Goal: Information Seeking & Learning: Find specific fact

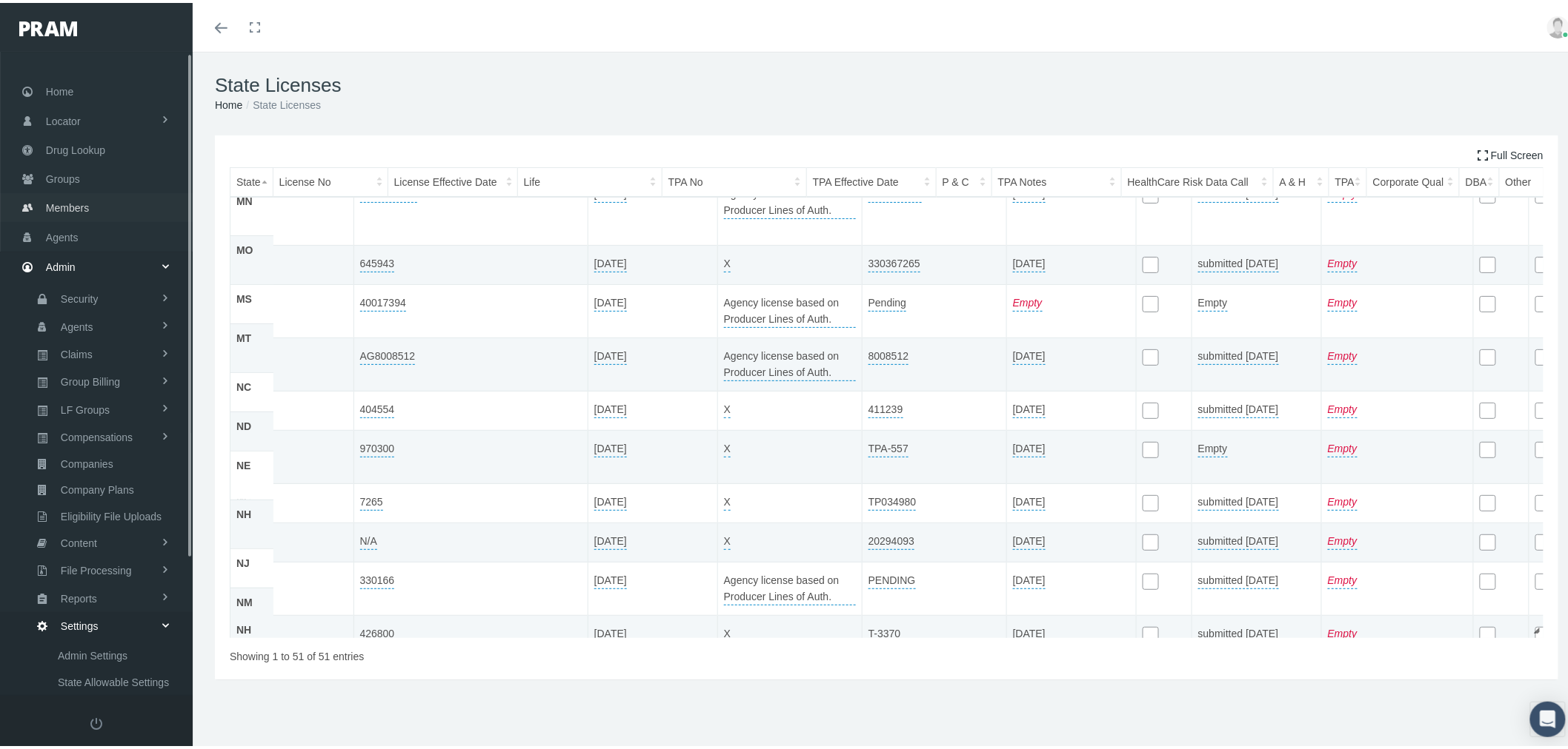
click at [93, 197] on link "Members" at bounding box center [96, 204] width 193 height 28
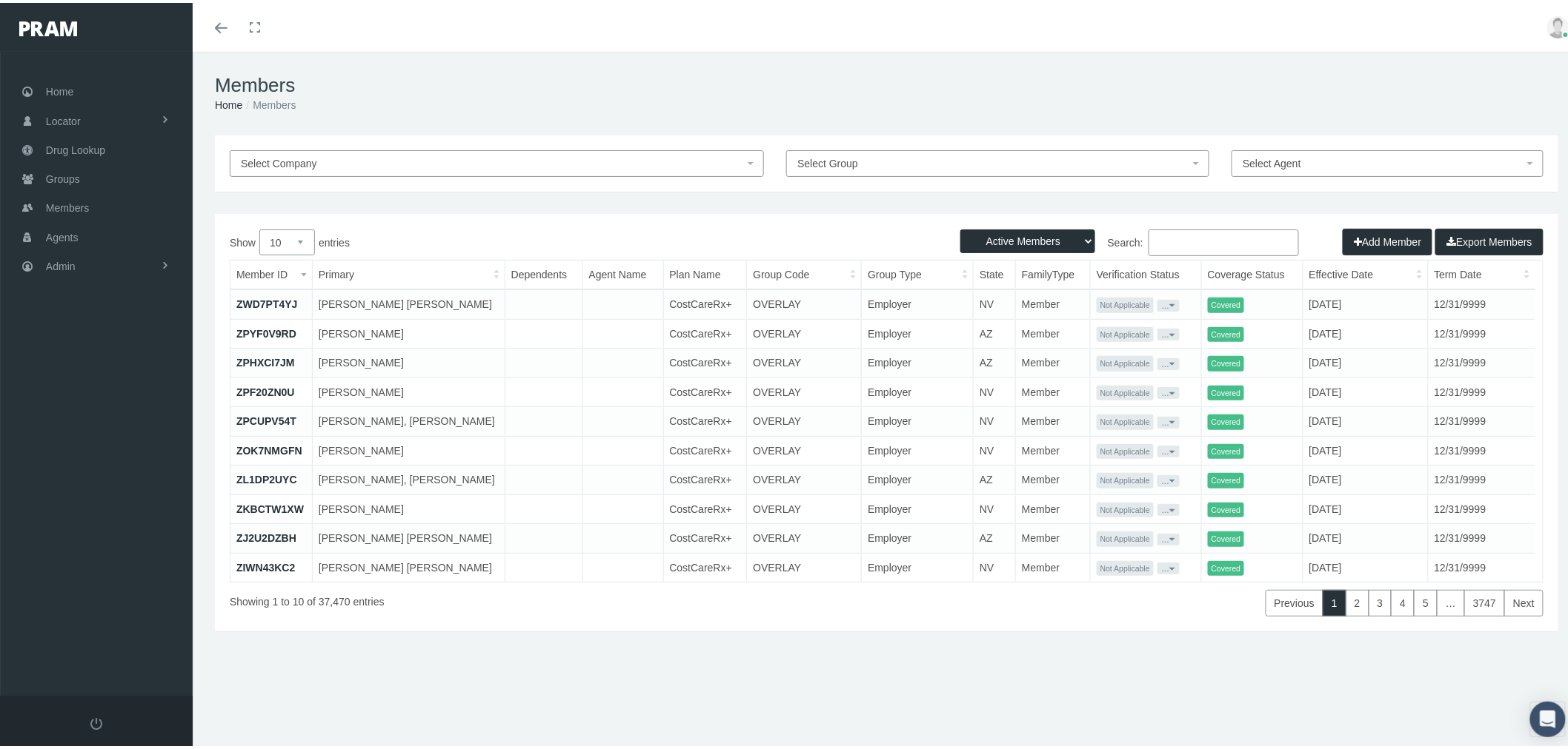
click at [1188, 237] on input "Search:" at bounding box center [1223, 240] width 150 height 27
paste input "F08487207"
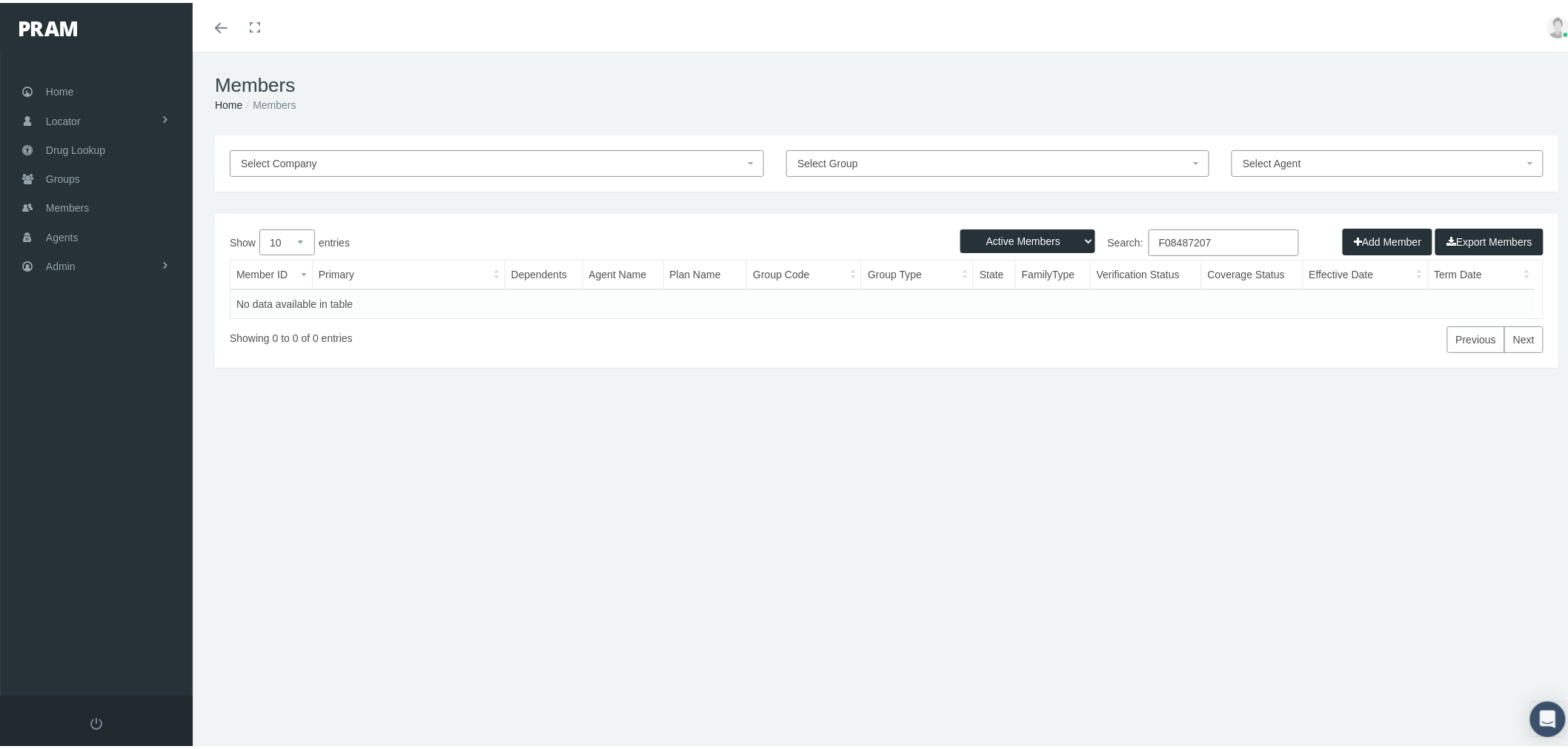
type input "F08487207"
click at [987, 240] on select "Active Members Terminated Members Active & Terminated" at bounding box center [1028, 238] width 135 height 24
select select "2"
click at [960, 227] on select "Active Members Terminated Members Active & Terminated" at bounding box center [1028, 238] width 135 height 24
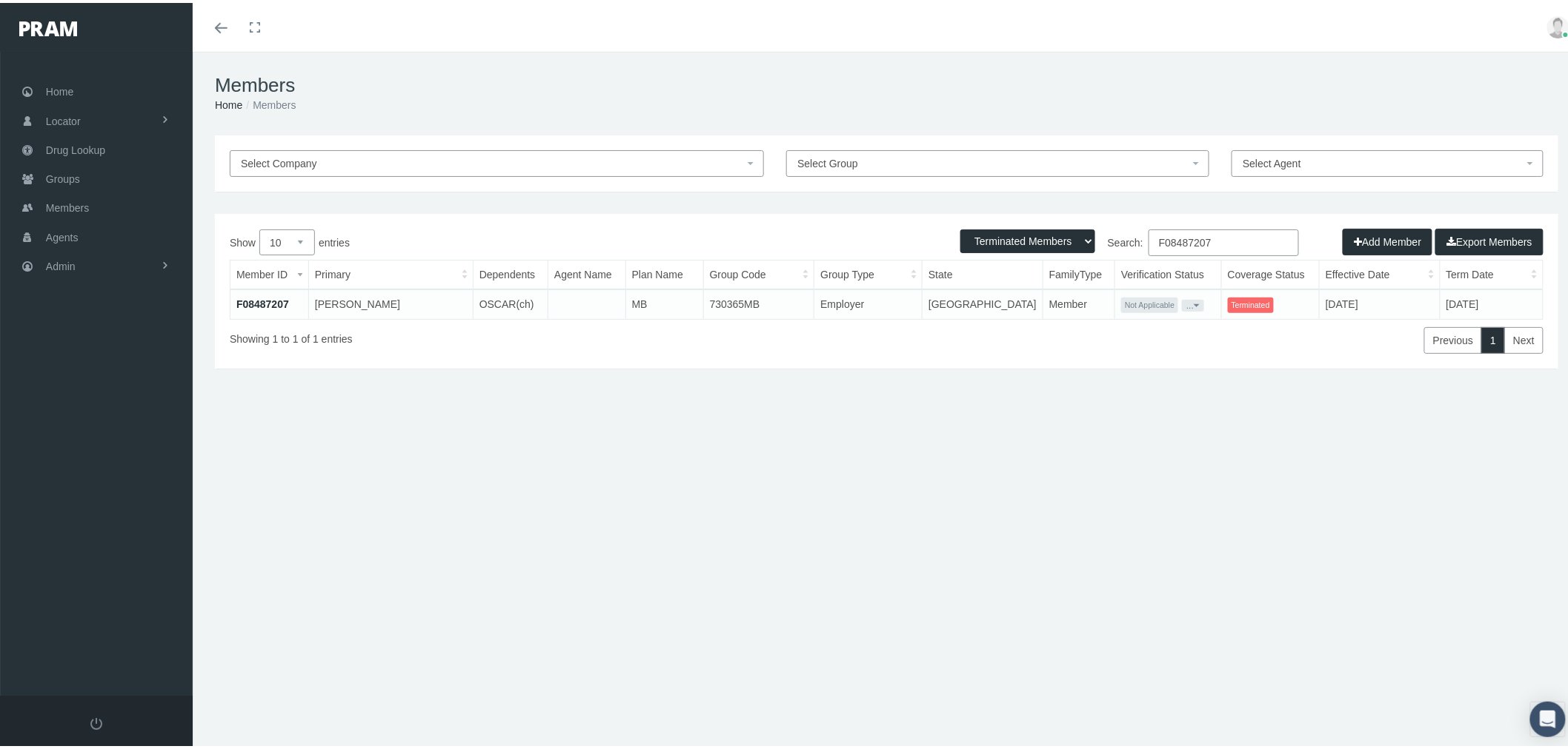
click at [272, 299] on link "F08487207" at bounding box center [262, 301] width 52 height 11
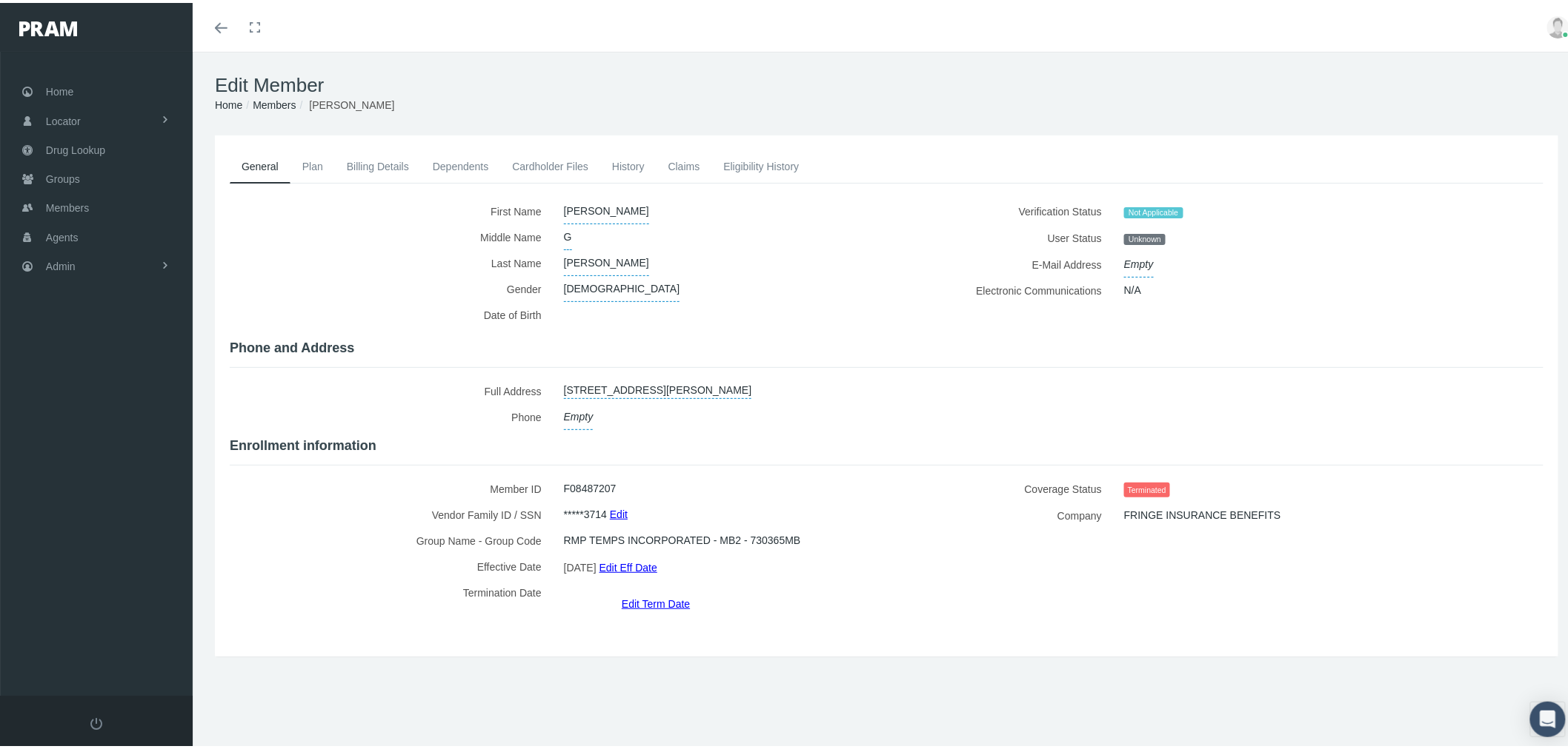
click at [743, 159] on link "Eligibility History" at bounding box center [761, 163] width 100 height 32
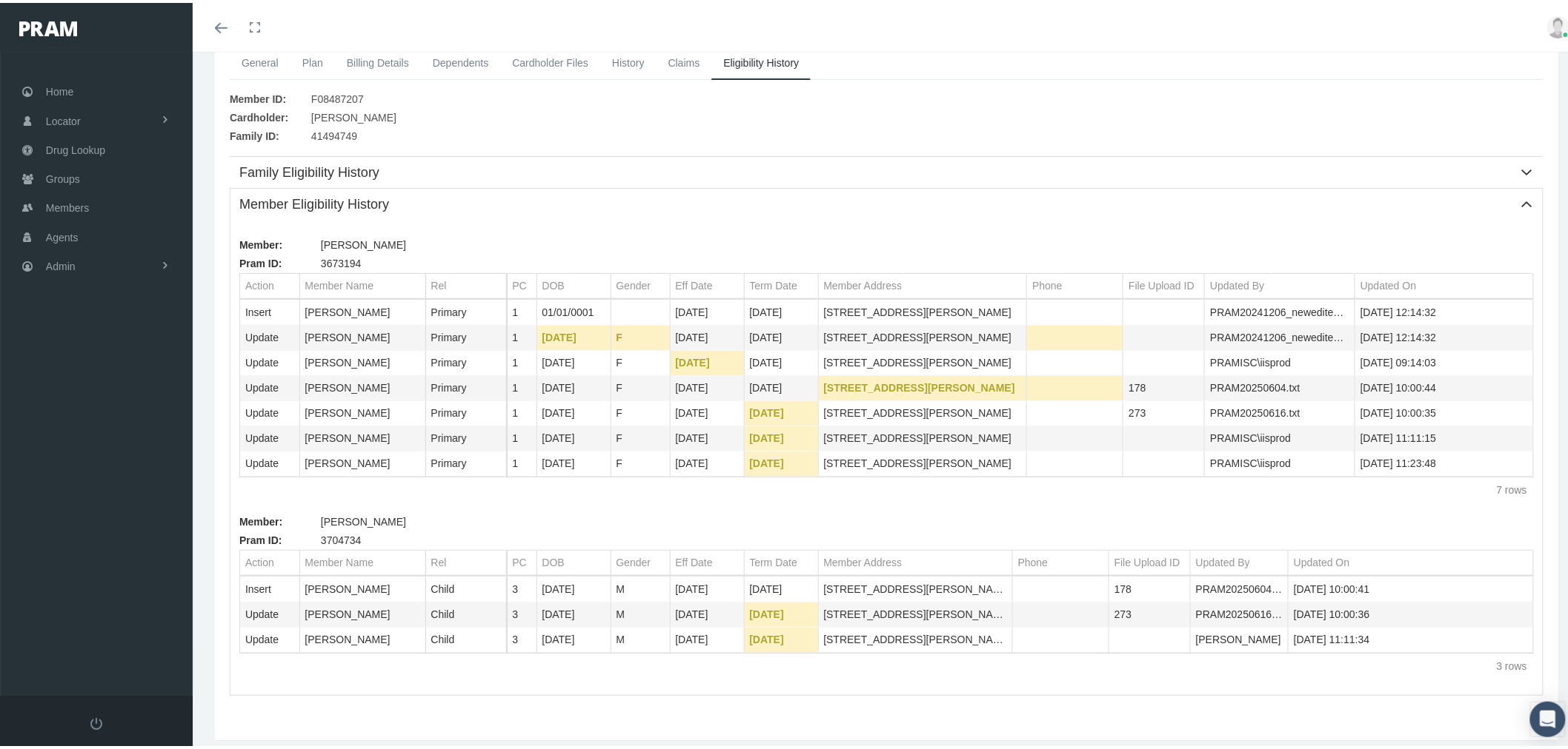
scroll to position [76, 0]
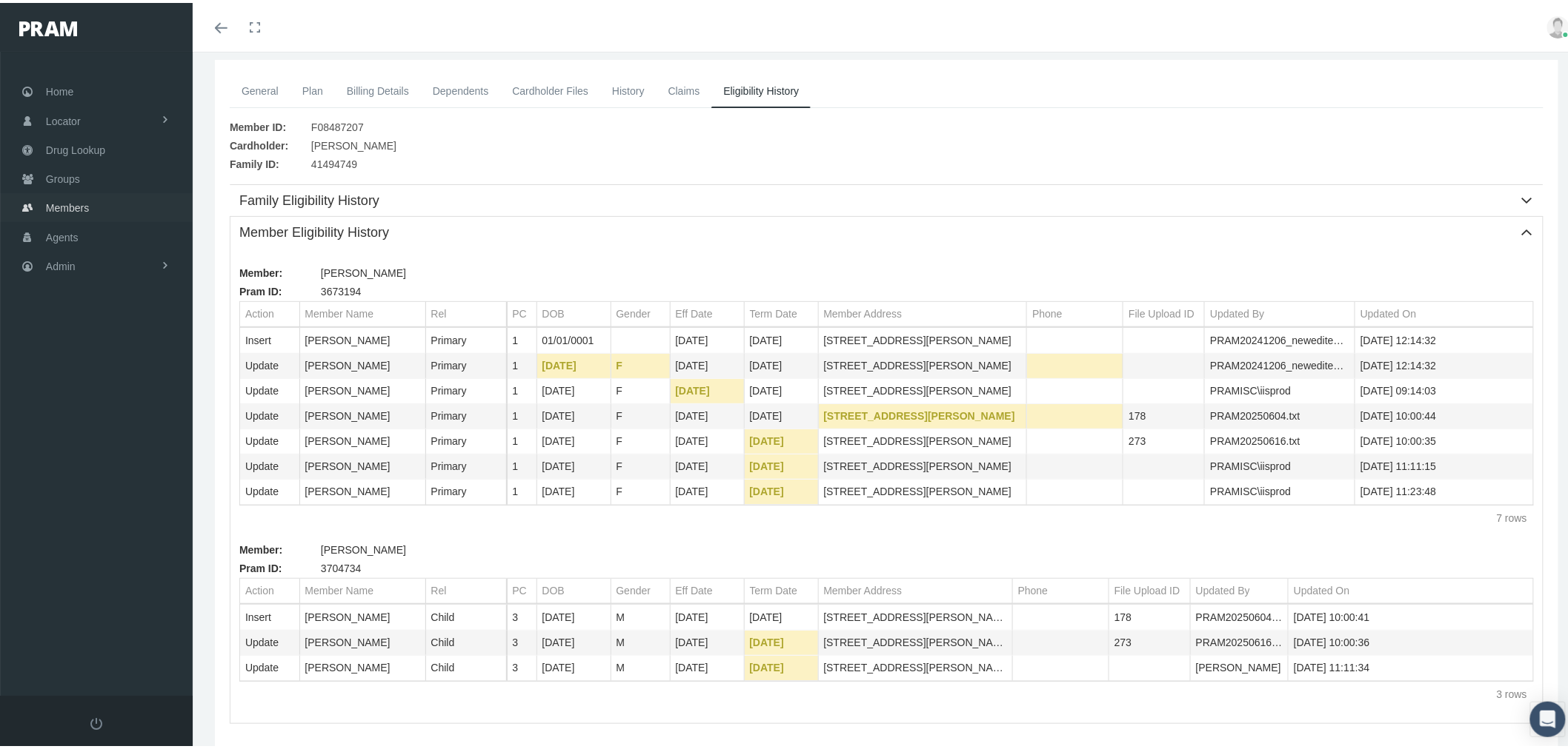
drag, startPoint x: 66, startPoint y: 206, endPoint x: 252, endPoint y: 259, distance: 193.4
click at [66, 206] on span "Members" at bounding box center [66, 205] width 43 height 28
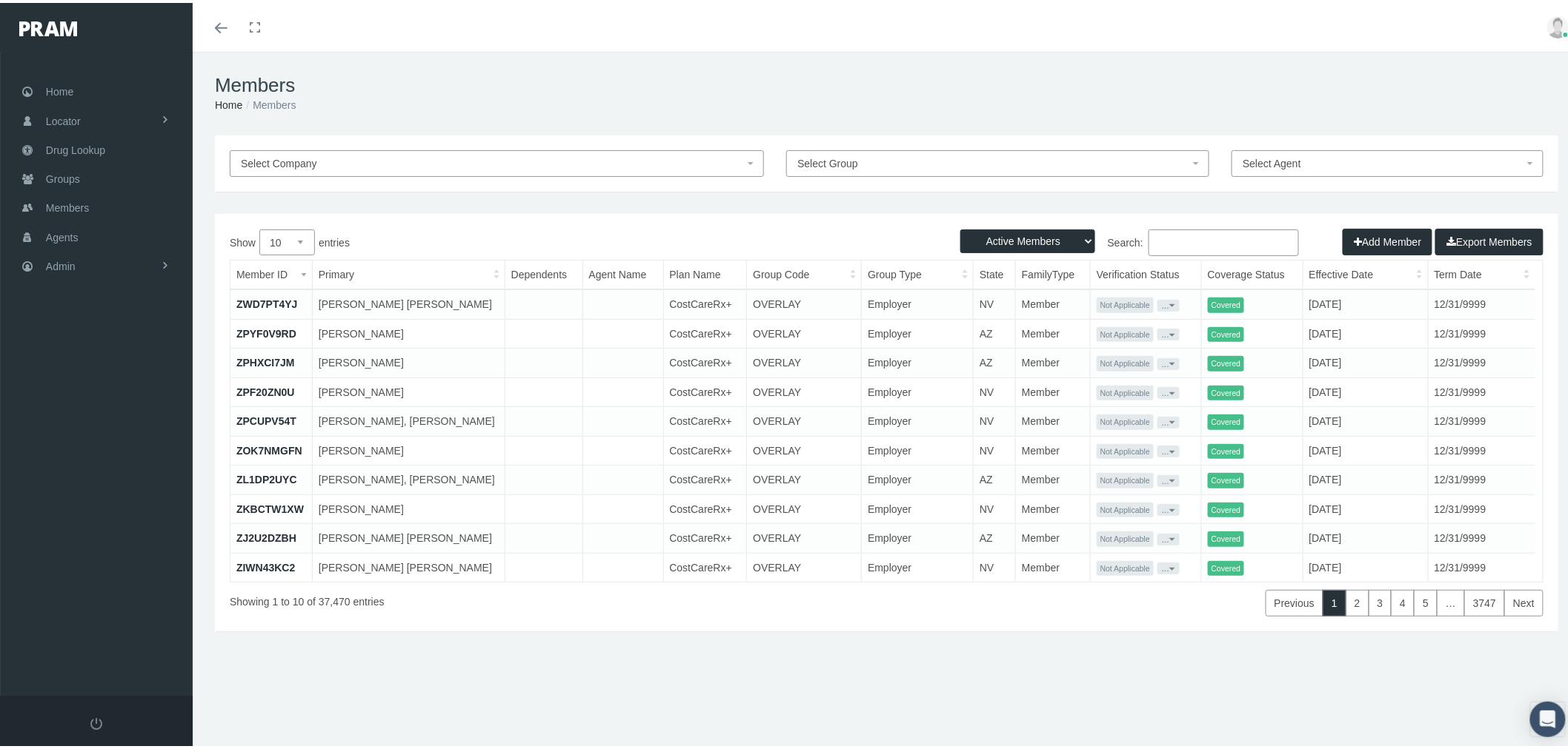
click at [1241, 238] on input "Search:" at bounding box center [1223, 240] width 150 height 27
paste input "41488352"
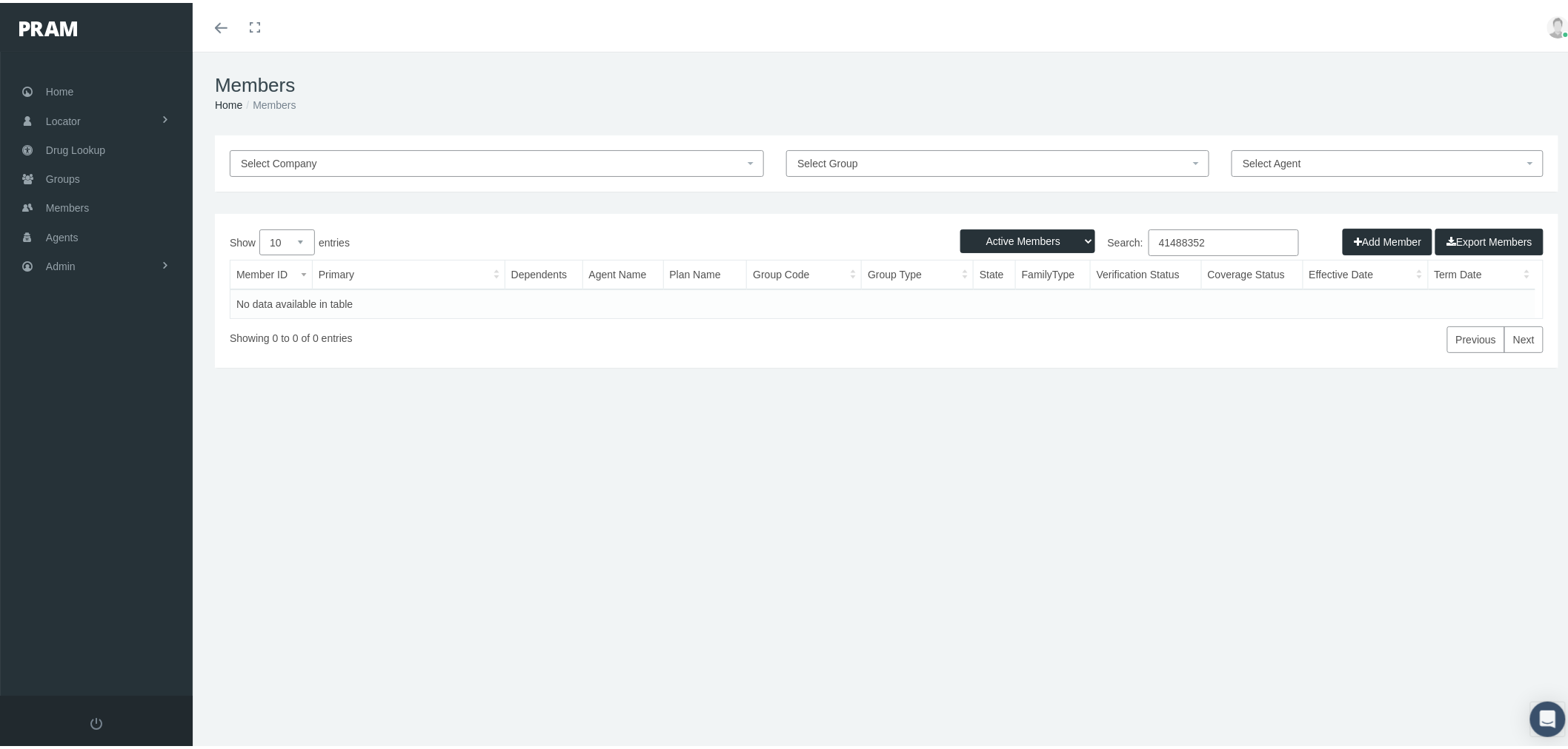
type input "41488352"
click at [1011, 238] on select "Active Members Terminated Members Active & Terminated" at bounding box center [1028, 238] width 135 height 24
select select "2"
click at [960, 227] on select "Active Members Terminated Members Active & Terminated" at bounding box center [1028, 238] width 135 height 24
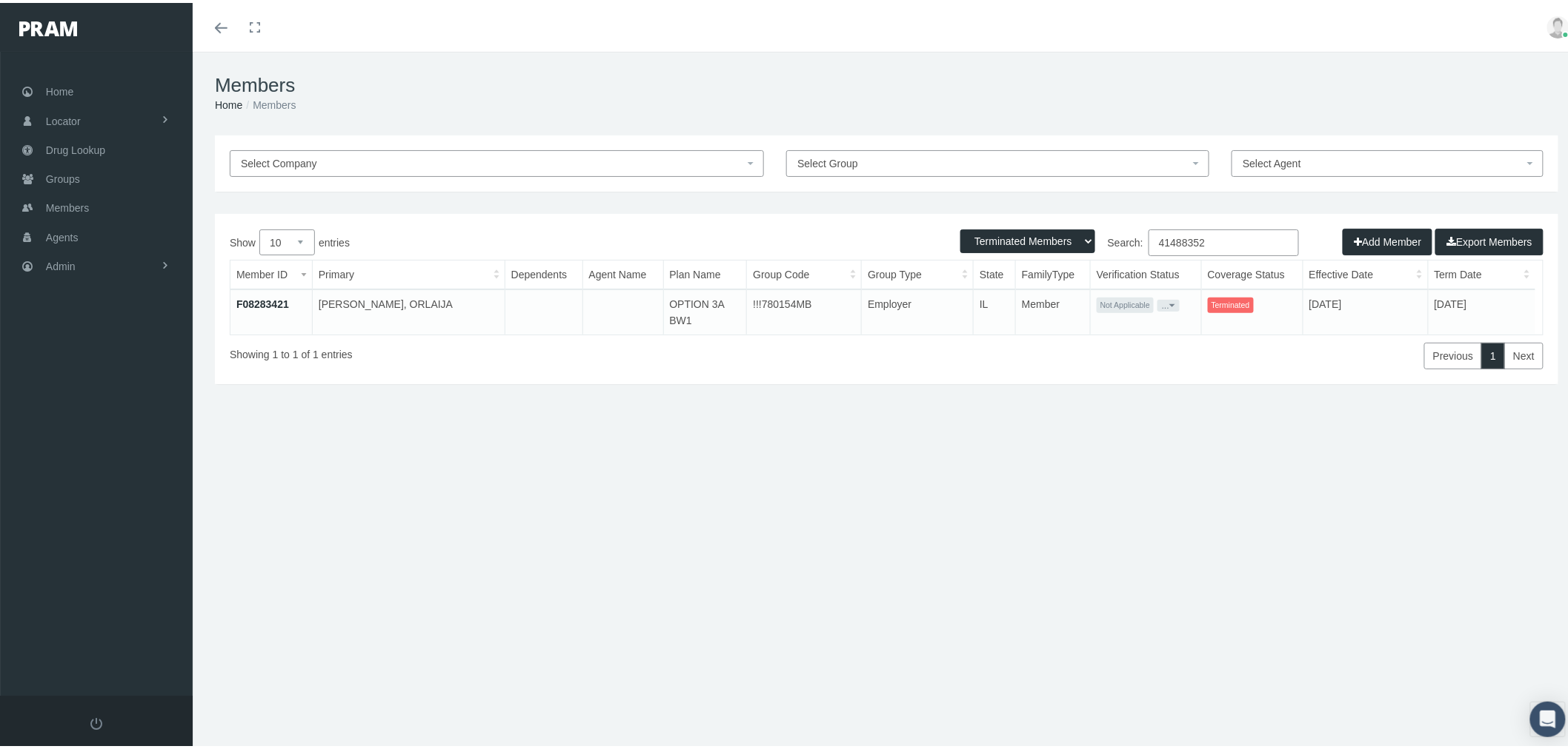
click at [261, 299] on link "F08283421" at bounding box center [262, 301] width 52 height 11
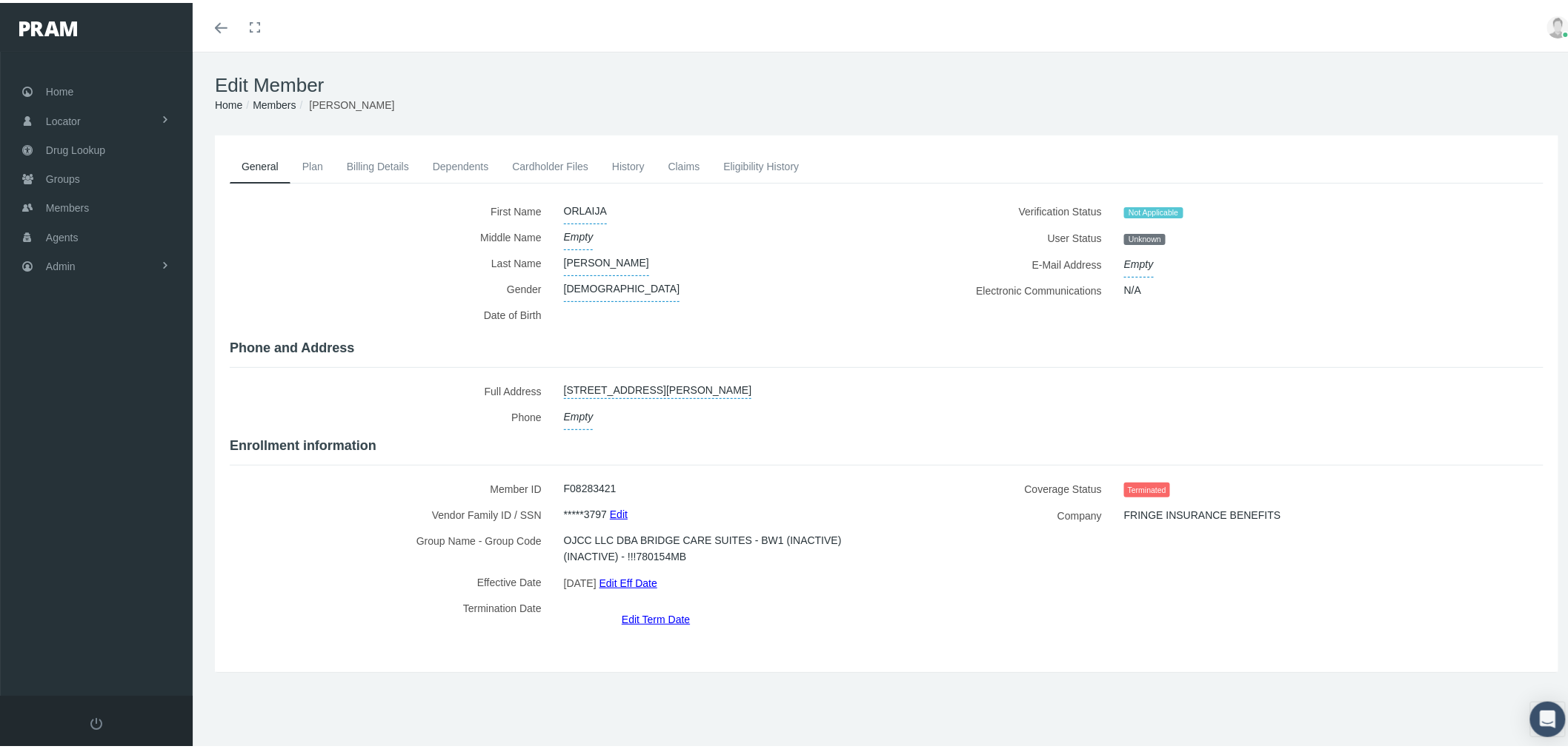
click at [750, 161] on link "Eligibility History" at bounding box center [761, 163] width 100 height 32
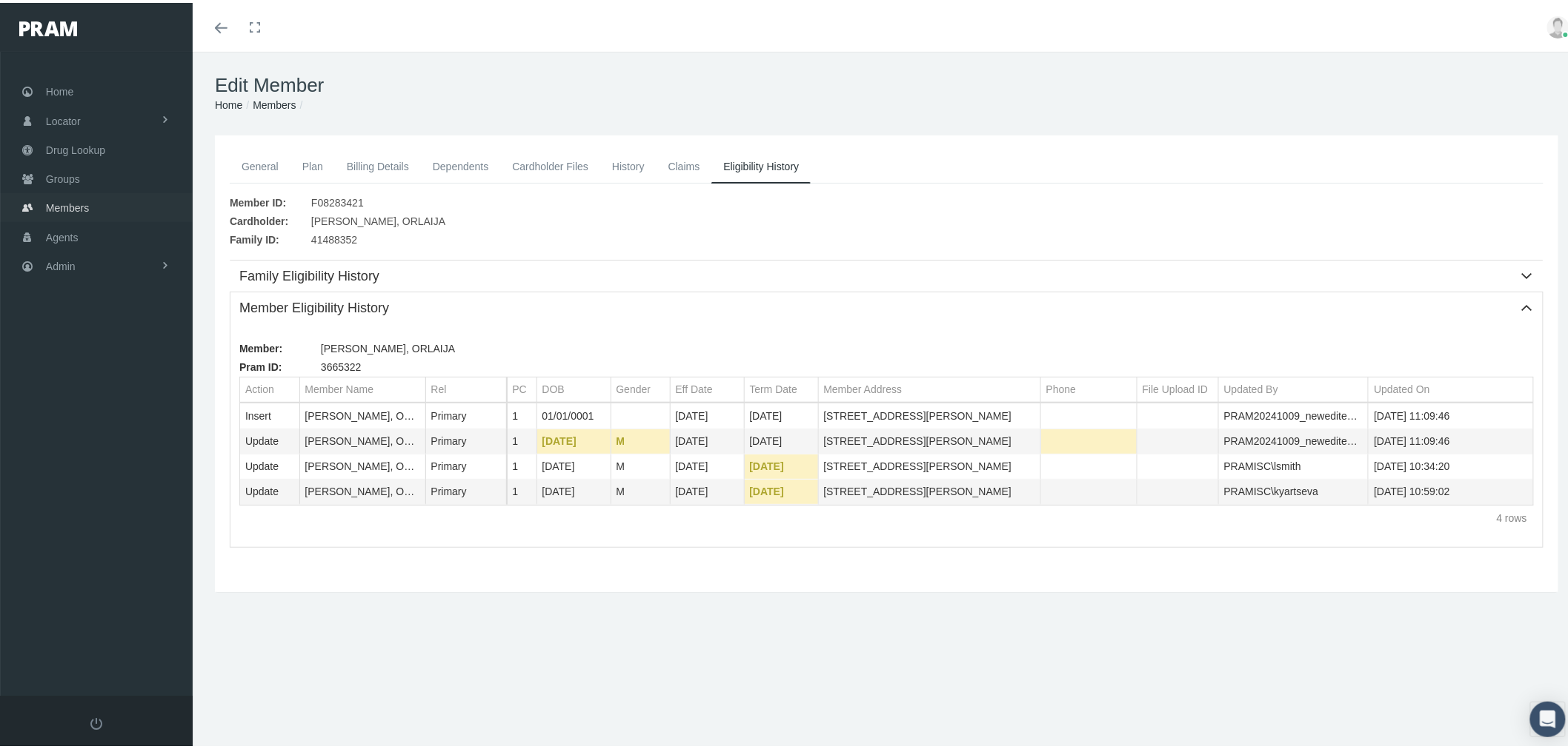
drag, startPoint x: 77, startPoint y: 200, endPoint x: 93, endPoint y: 203, distance: 16.3
click at [78, 200] on span "Members" at bounding box center [66, 205] width 43 height 28
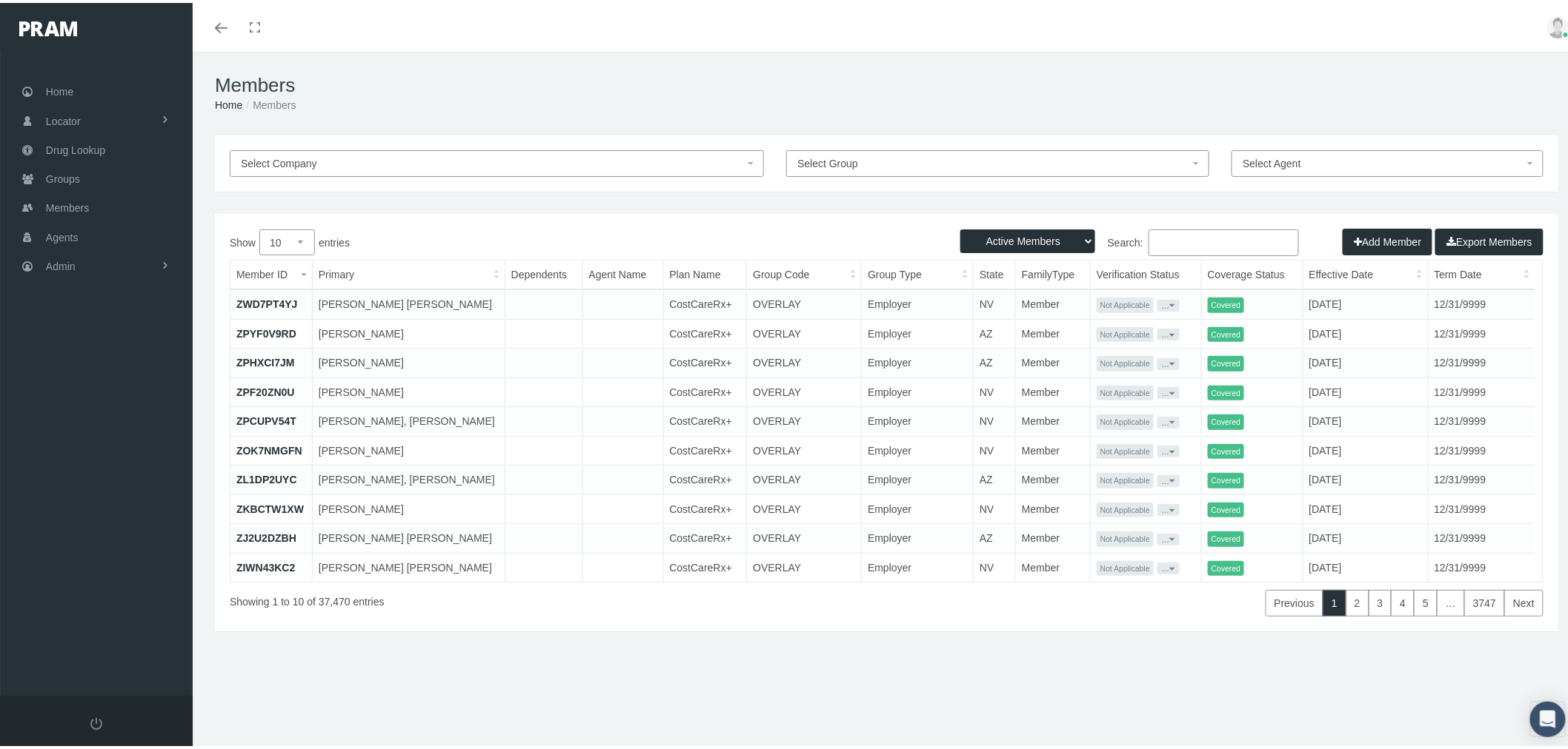
click at [1225, 241] on input "Search:" at bounding box center [1223, 240] width 150 height 27
paste input "41520639"
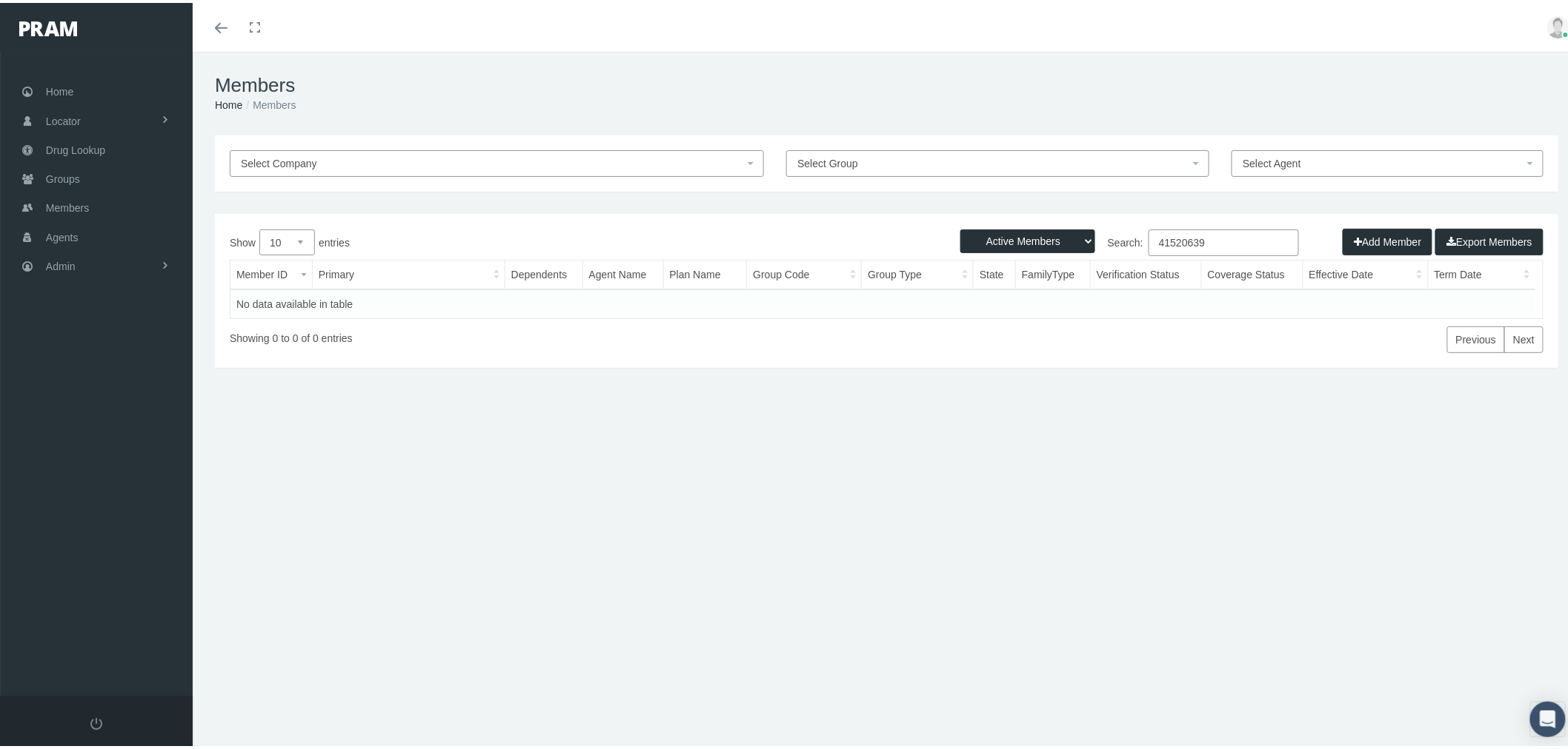
type input "41520639"
click at [1031, 235] on select "Active Members Terminated Members Active & Terminated" at bounding box center [1028, 238] width 135 height 24
select select "2"
click at [960, 227] on select "Active Members Terminated Members Active & Terminated" at bounding box center [1028, 238] width 135 height 24
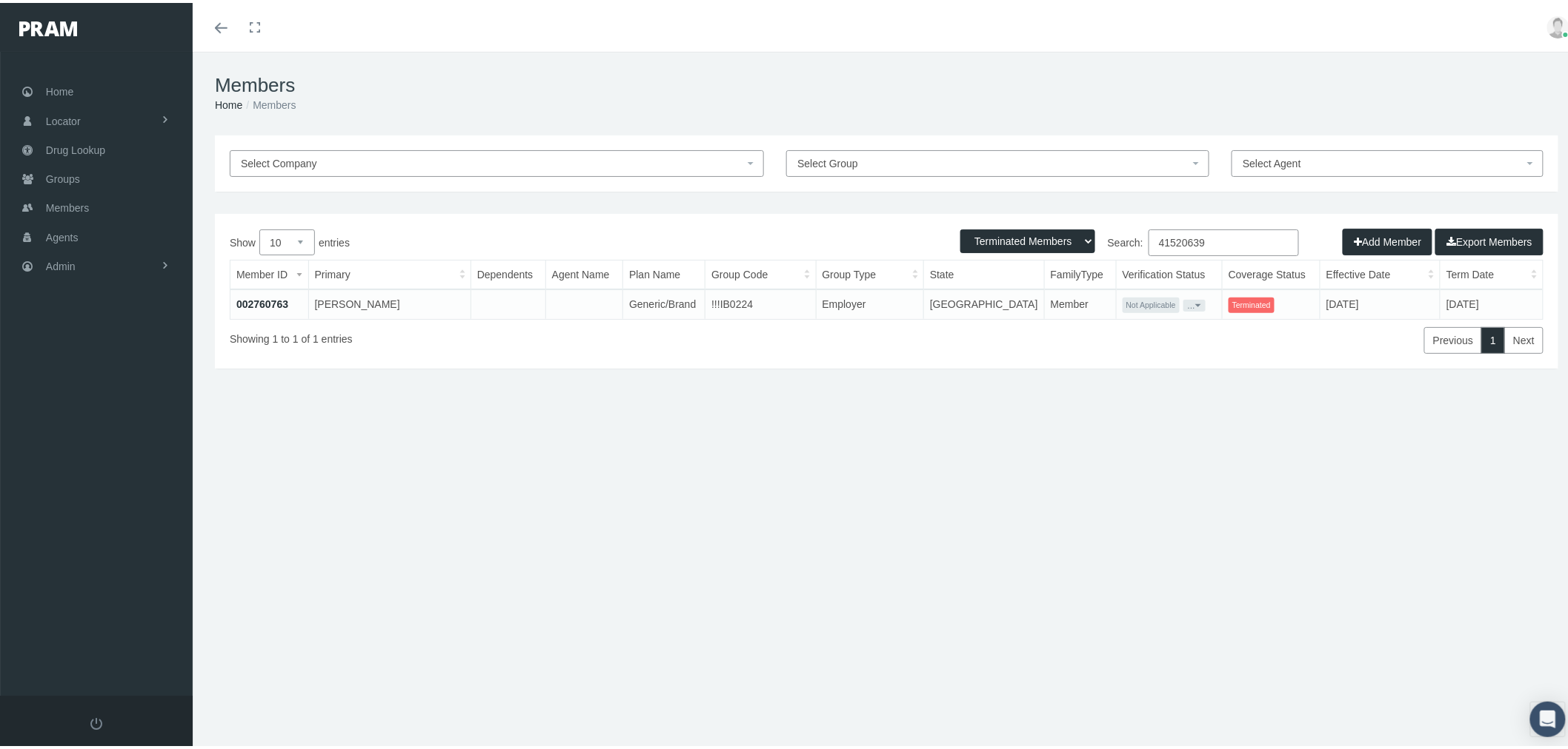
click at [271, 305] on link "002760763" at bounding box center [262, 301] width 52 height 11
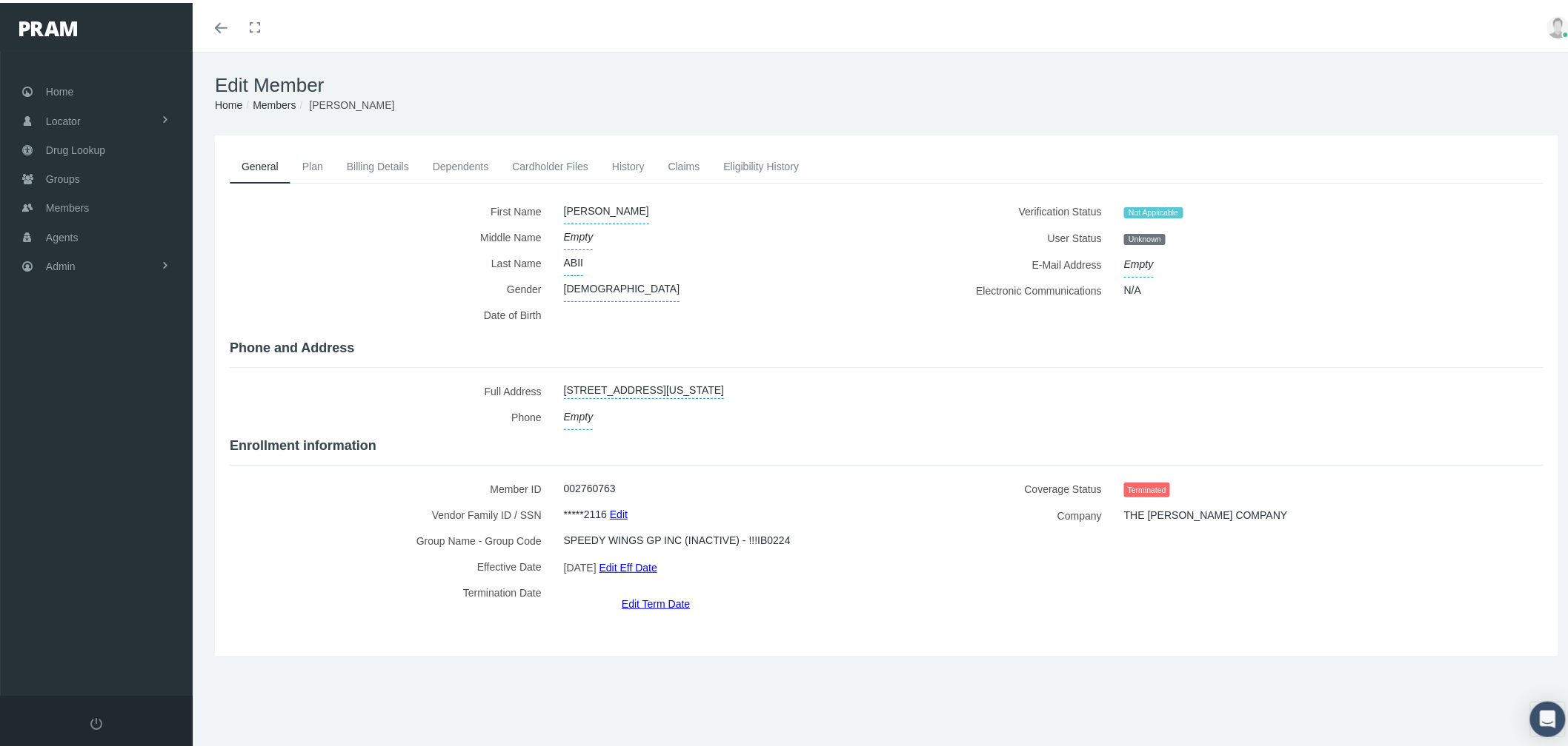
click at [449, 154] on link "Dependents" at bounding box center [461, 163] width 80 height 32
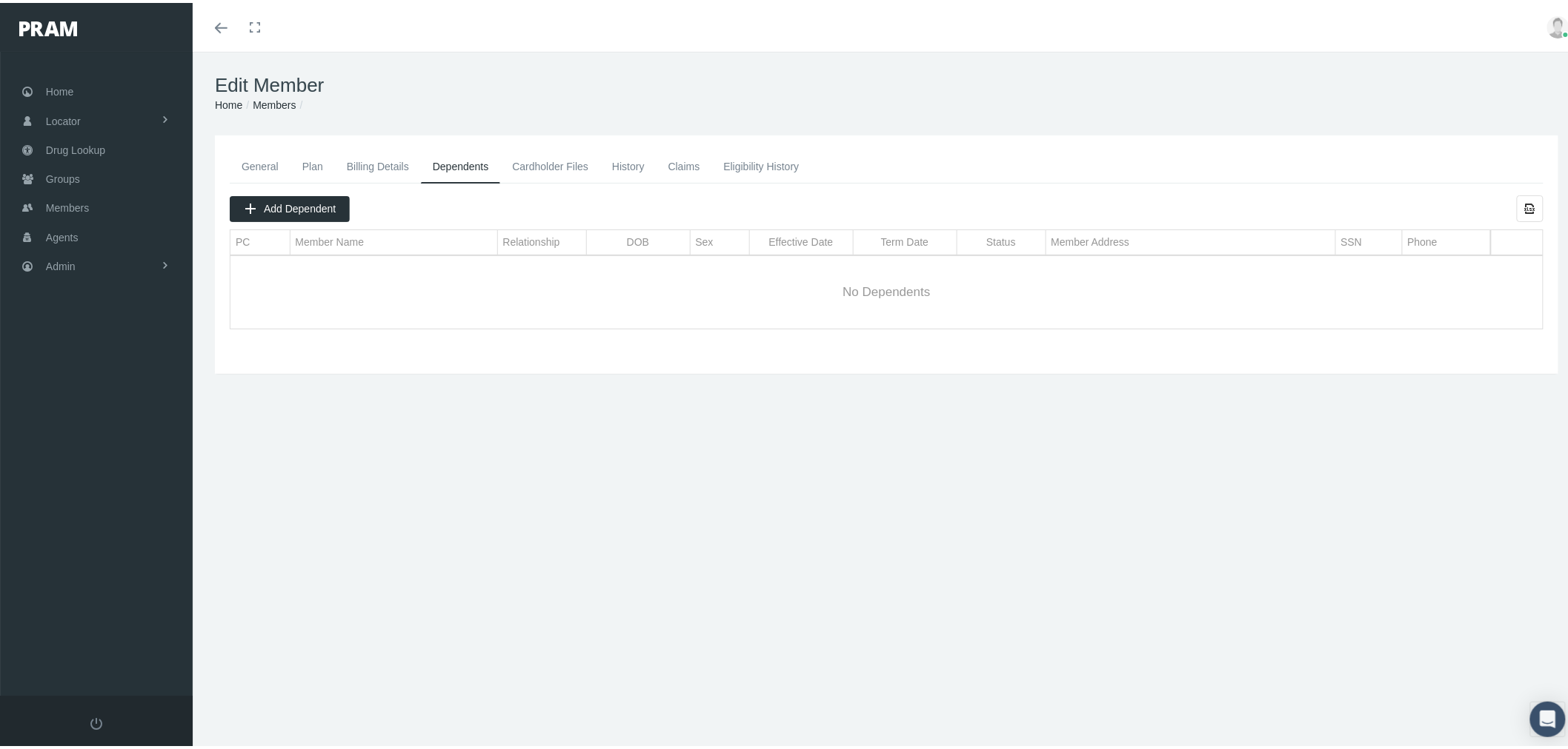
click at [731, 160] on link "Eligibility History" at bounding box center [761, 163] width 100 height 32
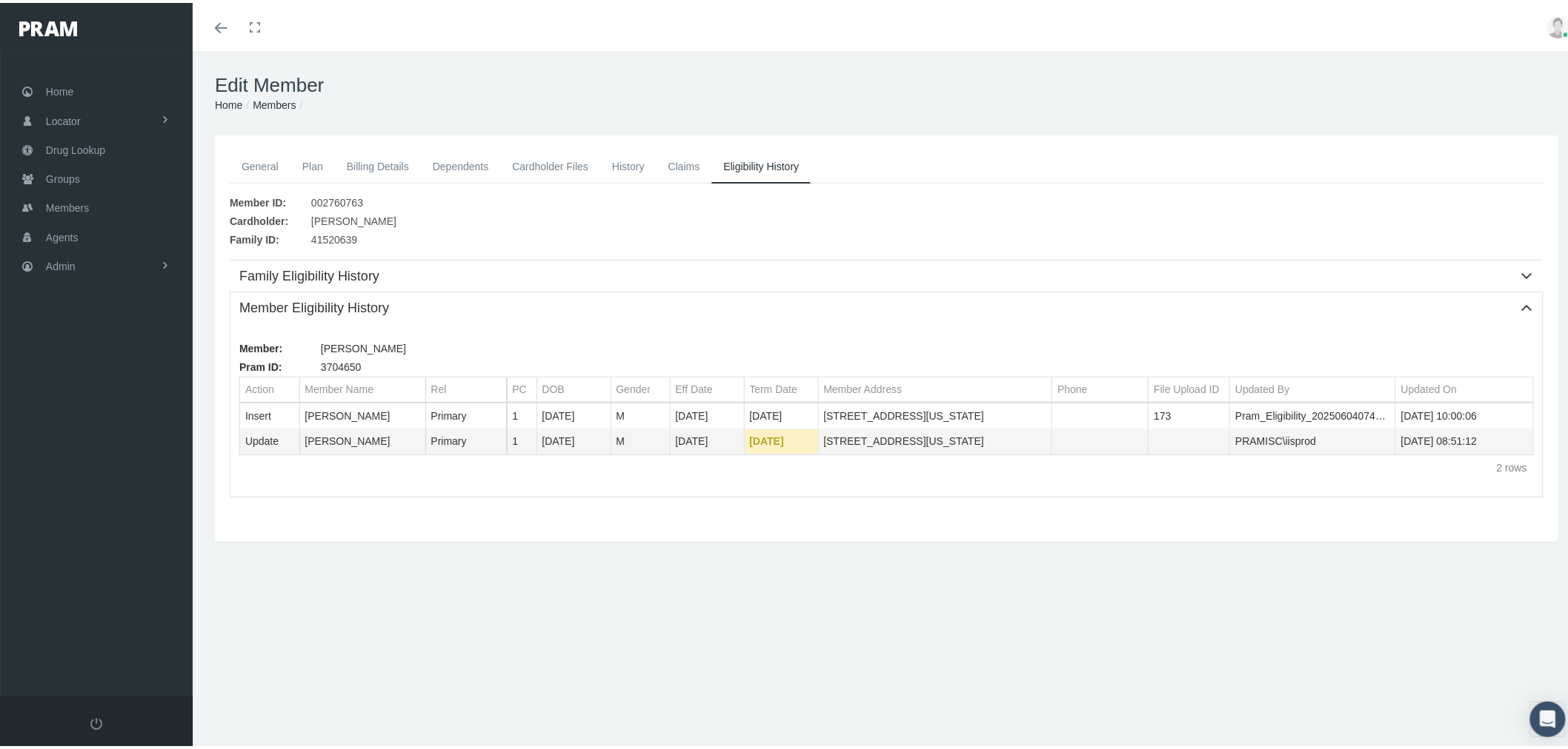
click at [554, 160] on link "Cardholder Files" at bounding box center [550, 163] width 100 height 32
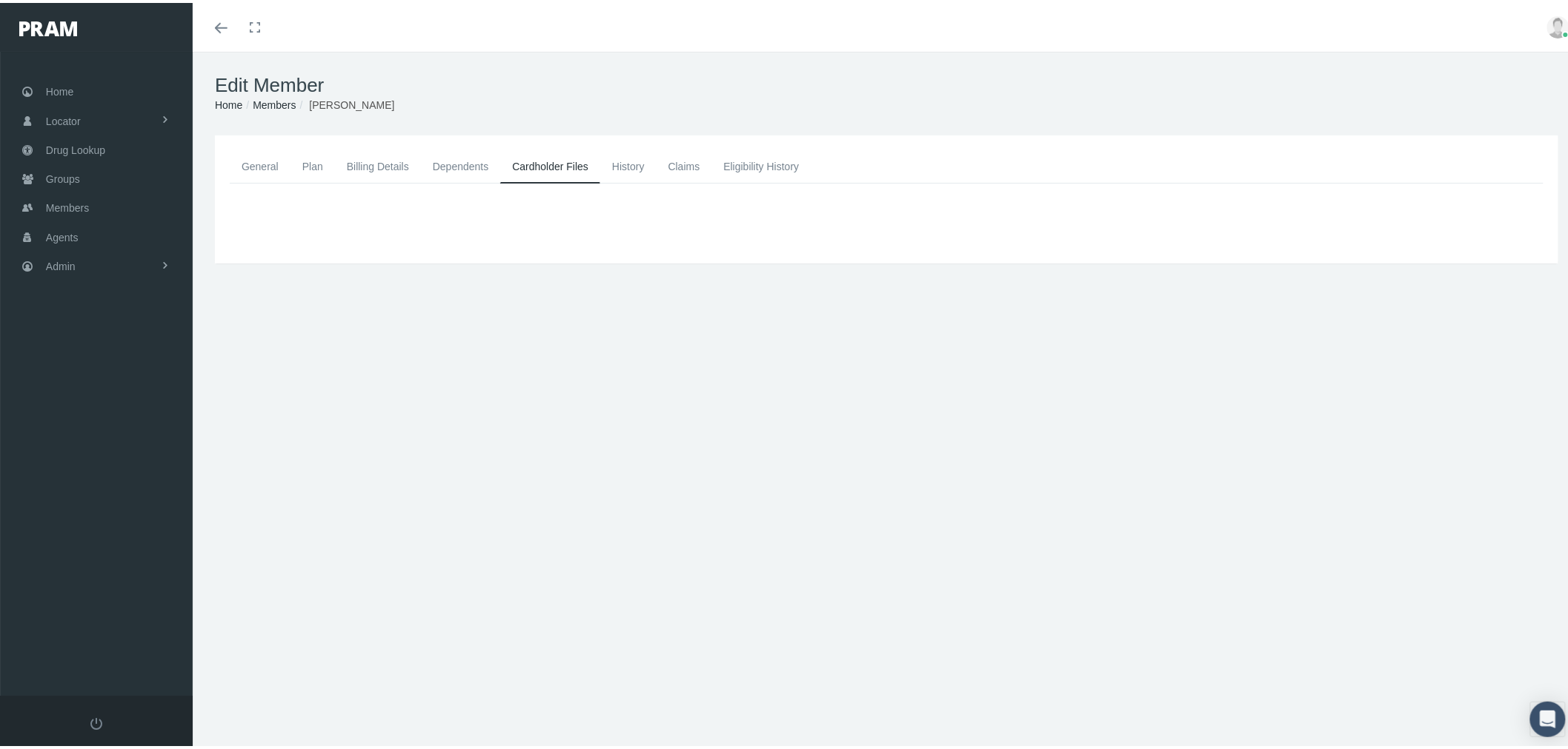
click at [629, 172] on link "History" at bounding box center [628, 163] width 56 height 32
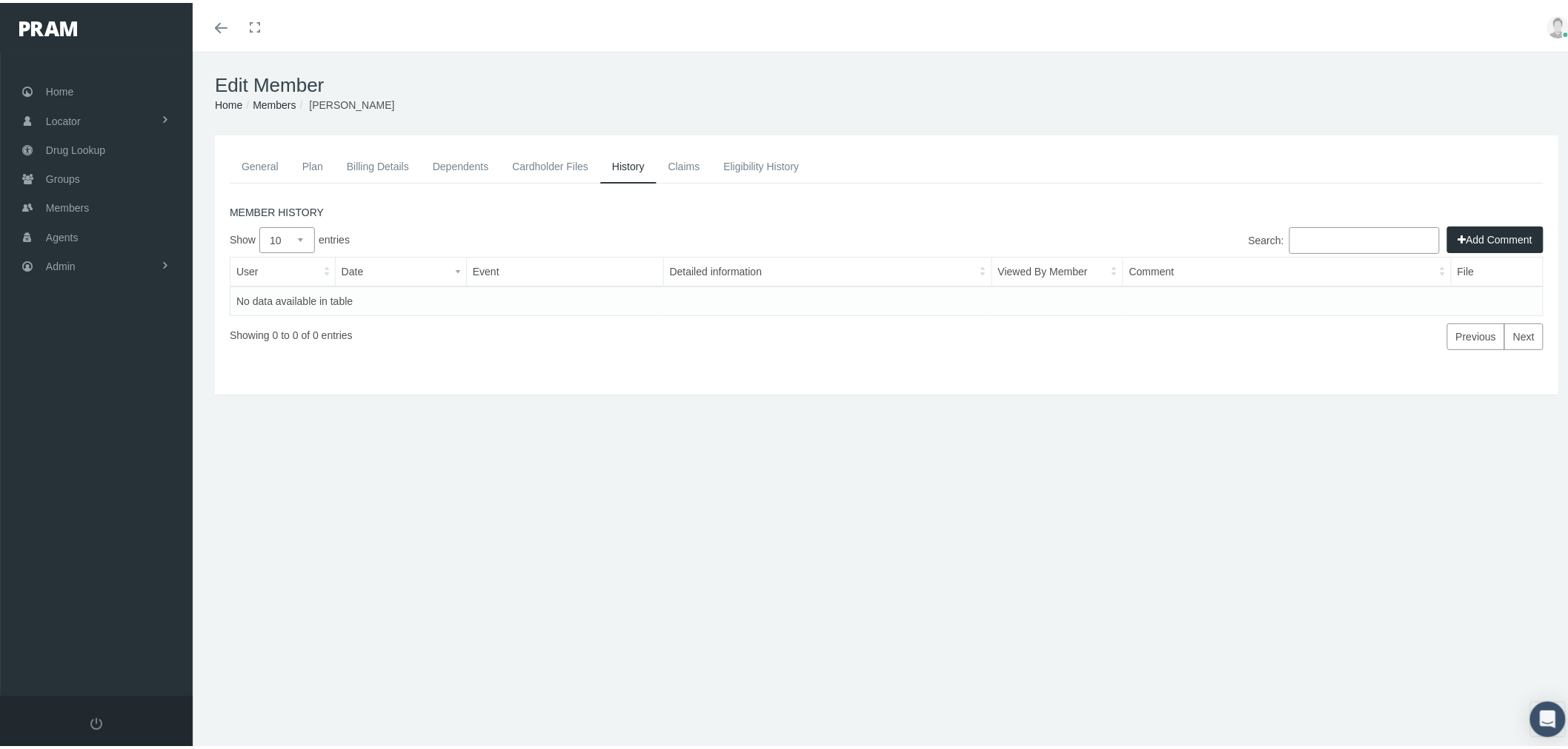
click at [255, 163] on link "General" at bounding box center [260, 163] width 61 height 32
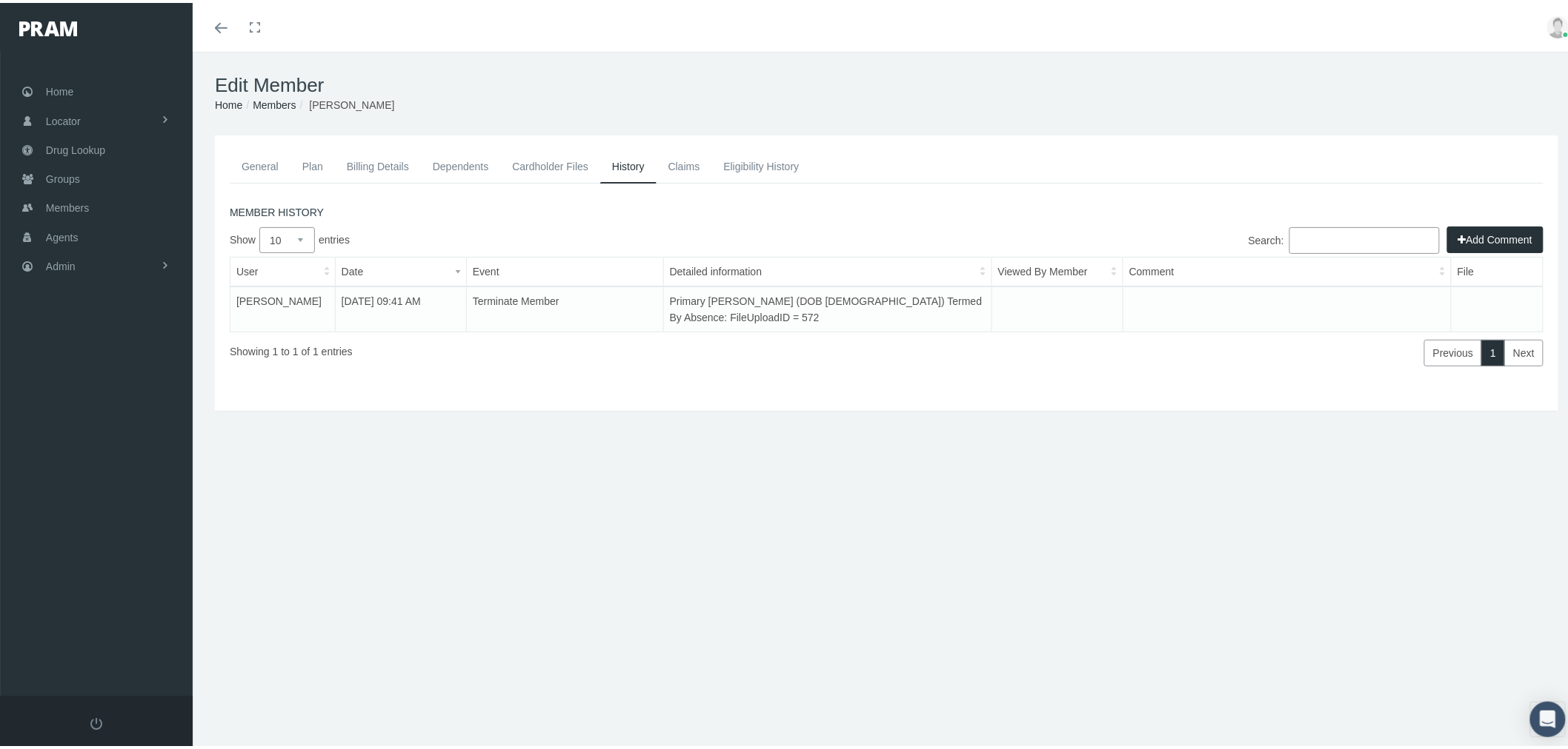
click at [270, 160] on link "General" at bounding box center [260, 163] width 61 height 32
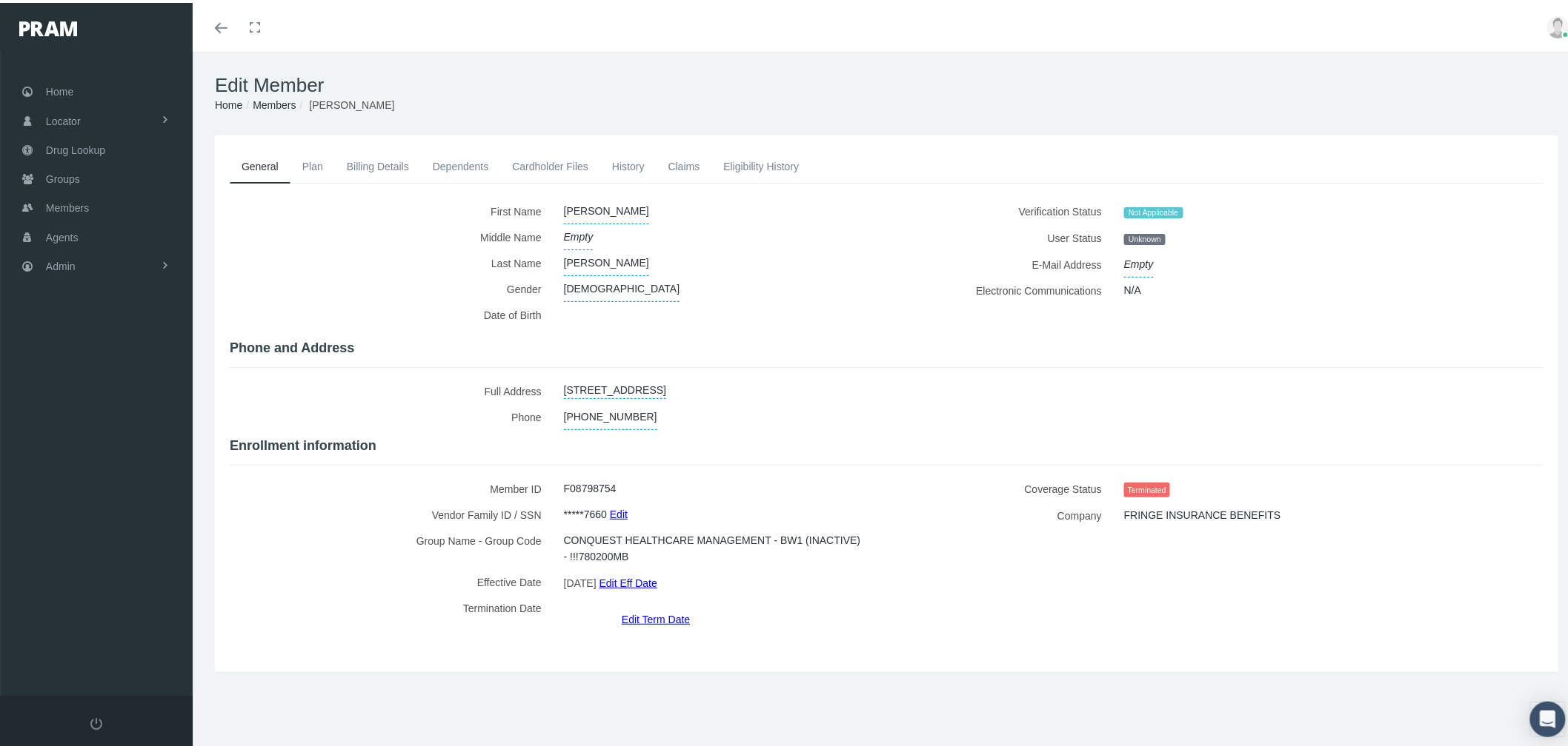
click at [610, 167] on link "History" at bounding box center [628, 163] width 56 height 32
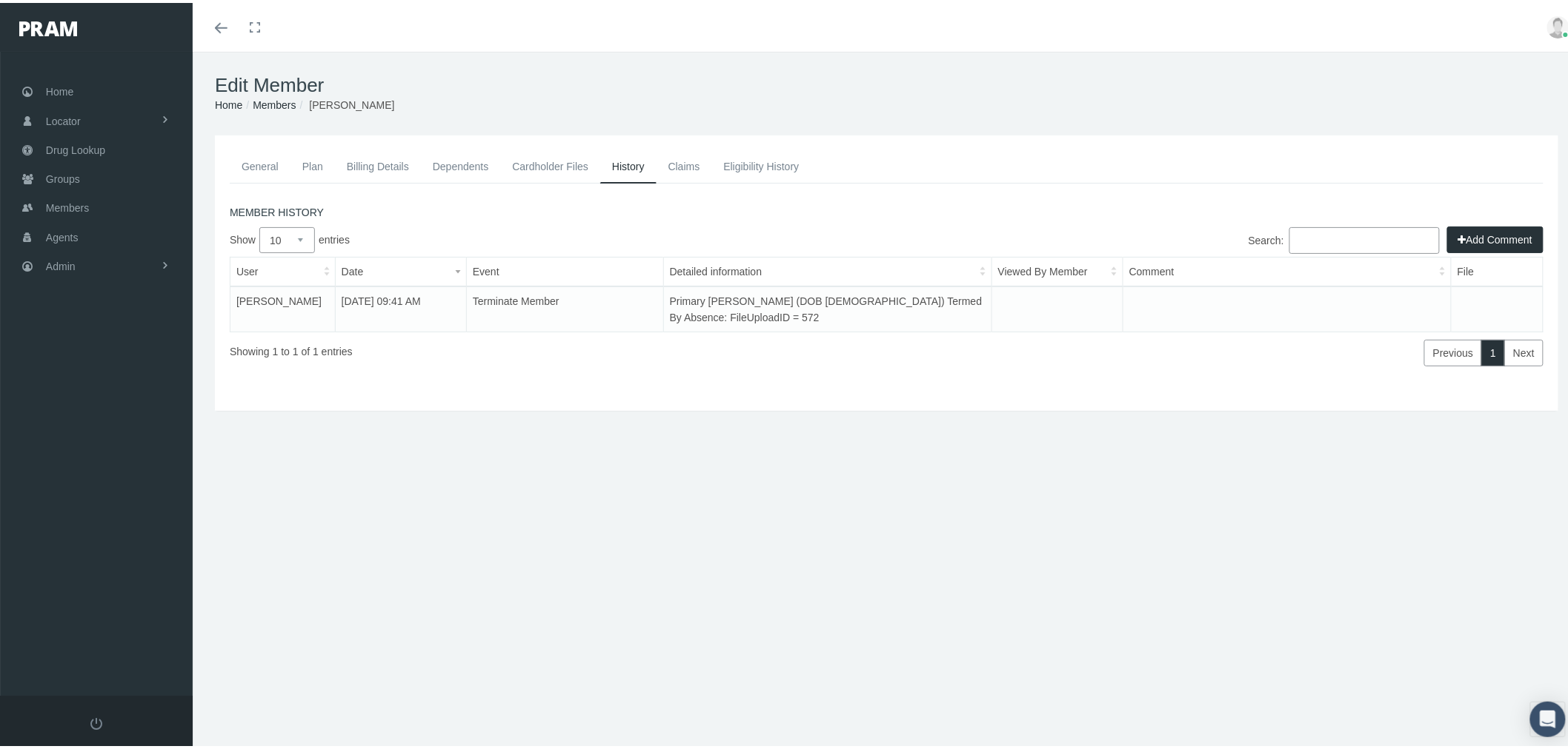
click at [248, 161] on link "General" at bounding box center [260, 163] width 61 height 32
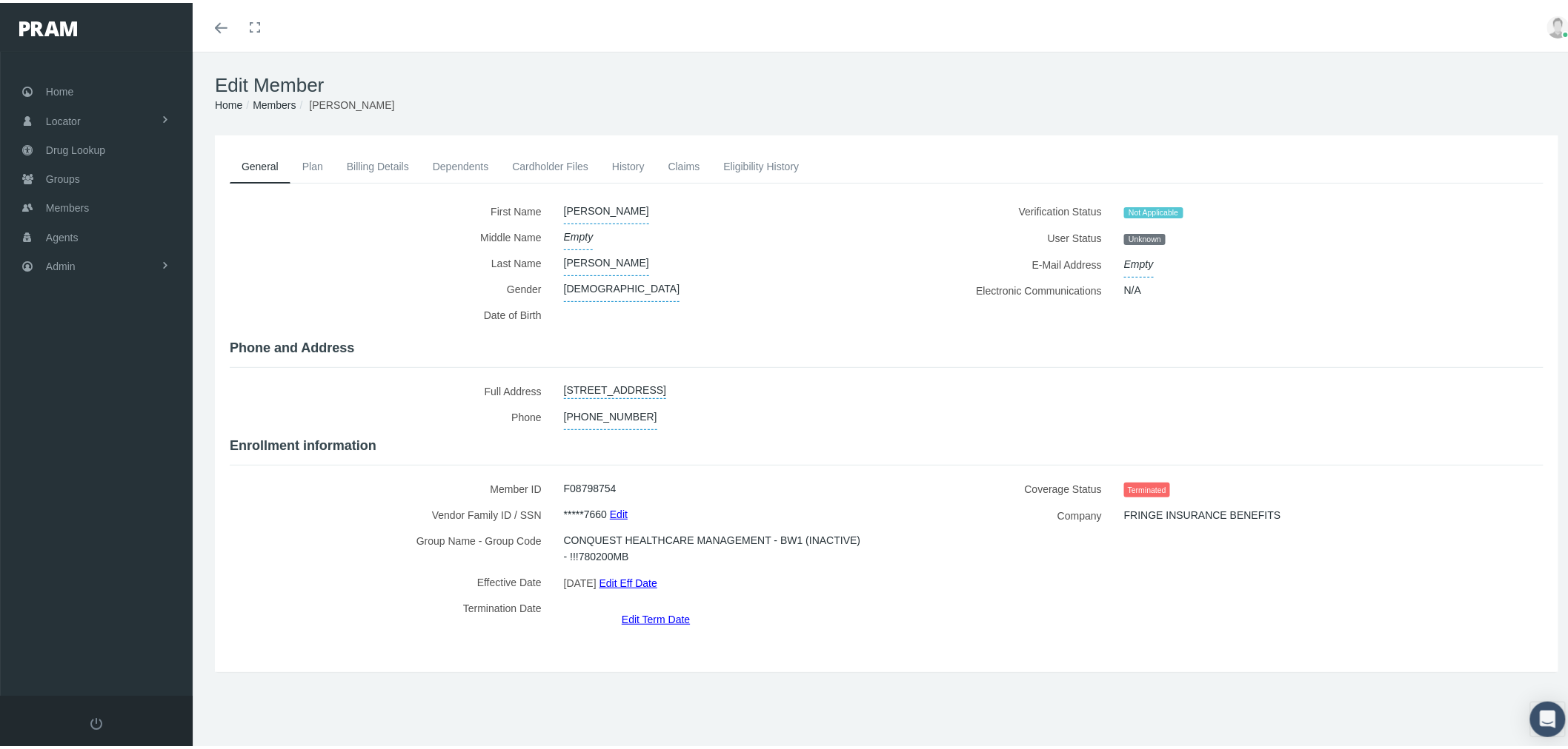
click at [757, 166] on link "Eligibility History" at bounding box center [761, 163] width 100 height 32
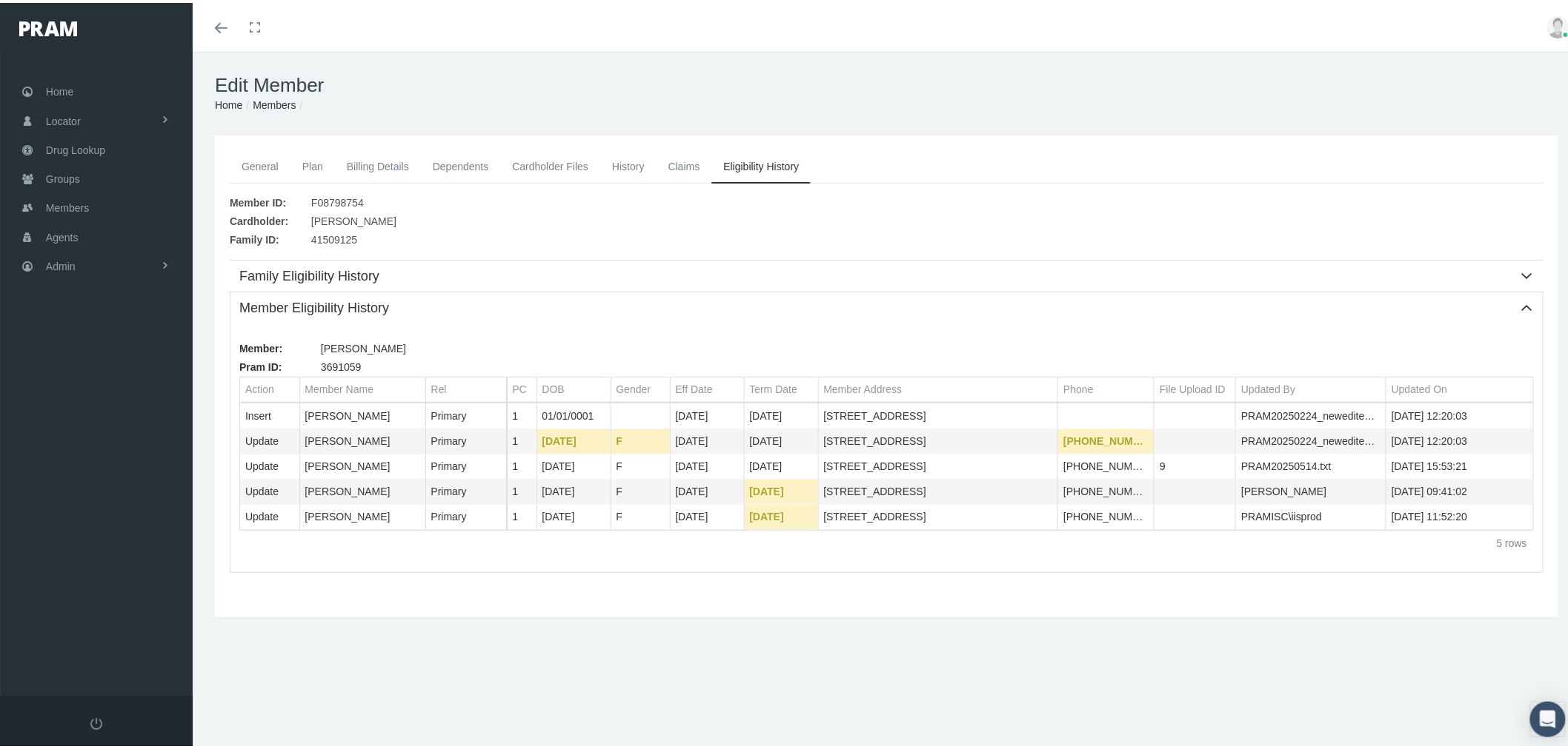
click at [1195, 569] on div "Member: FOUTS, CYNTHIA Pram ID: 3691059 Action Member Name Rel Action Member Na…" at bounding box center [887, 445] width 1313 height 249
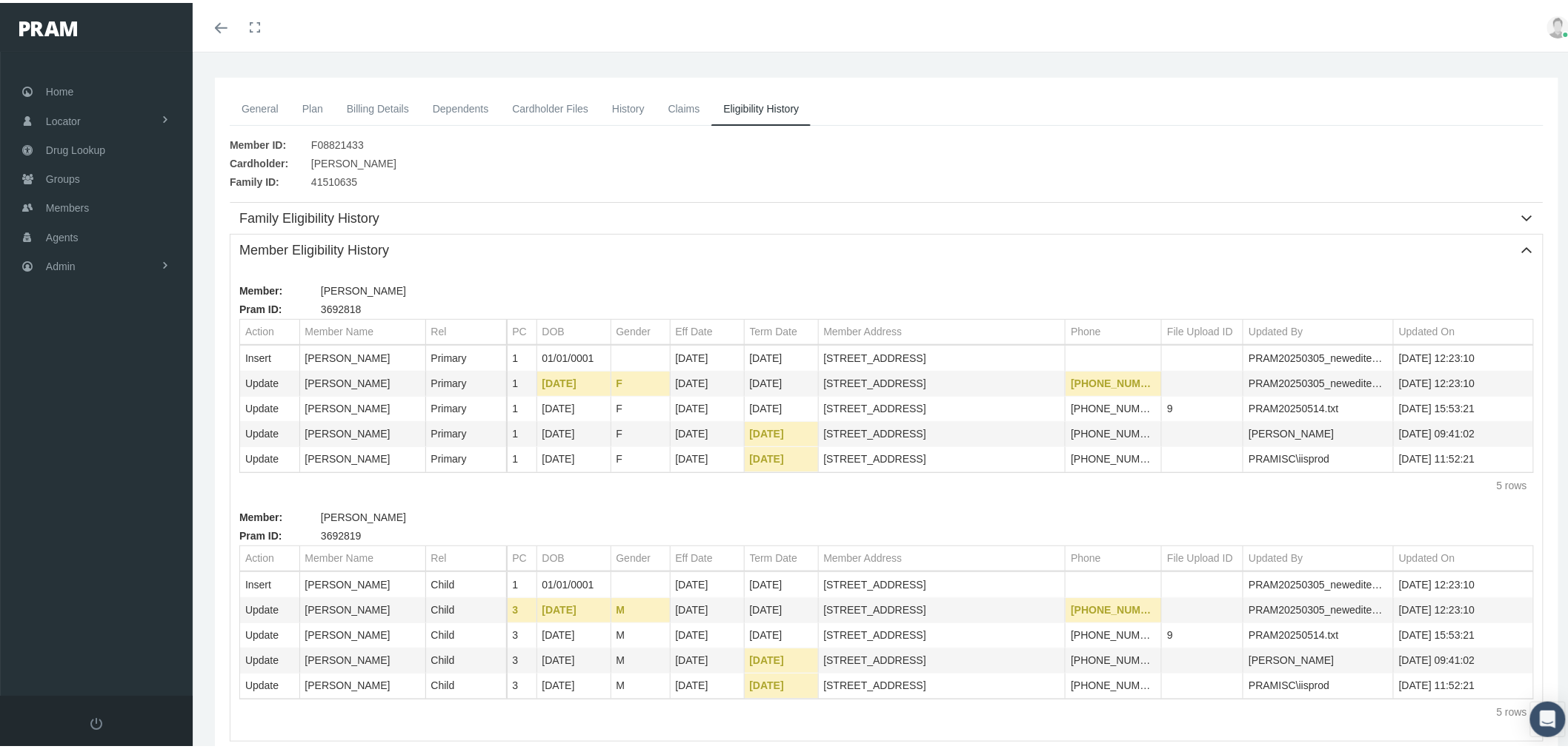
scroll to position [83, 0]
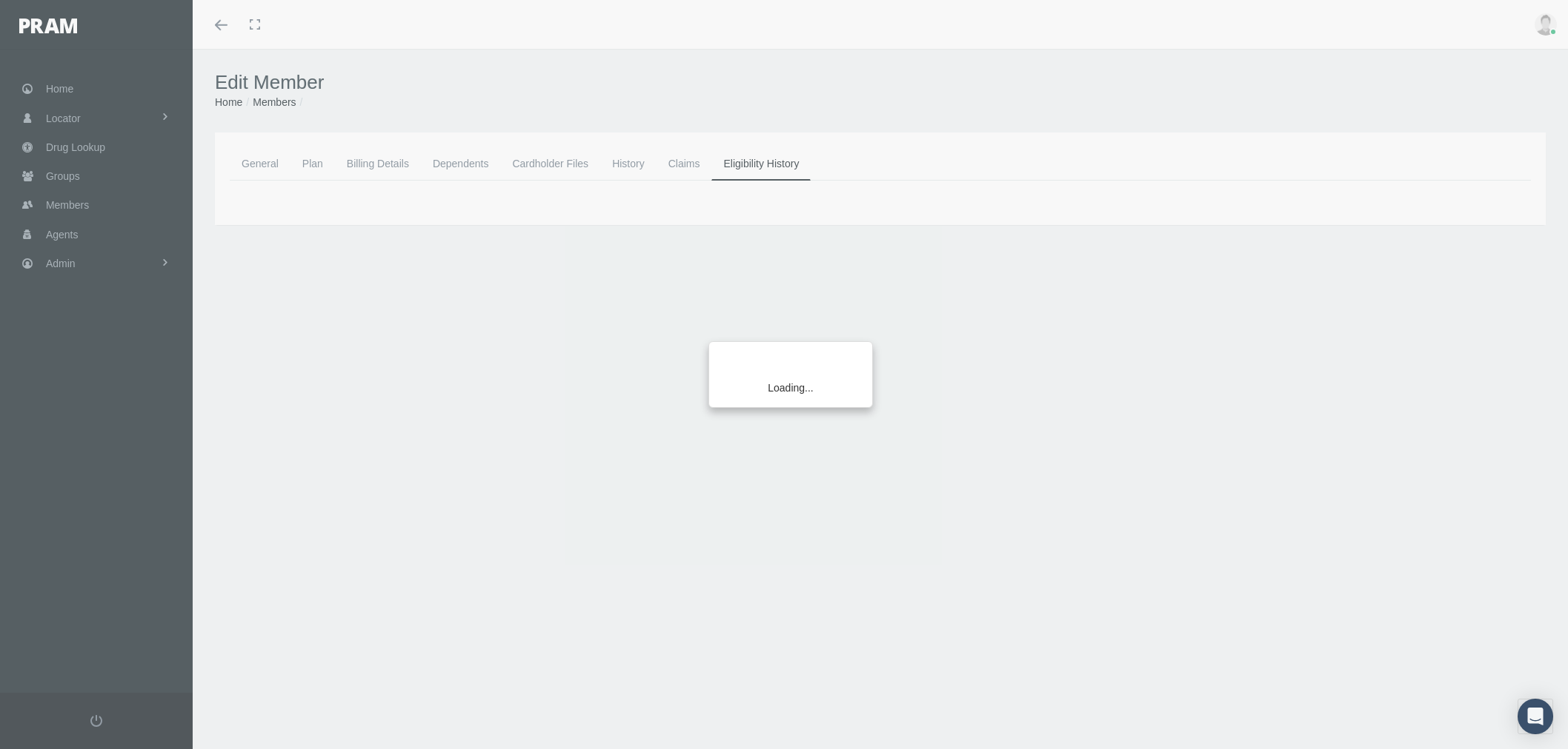
scroll to position [32, 0]
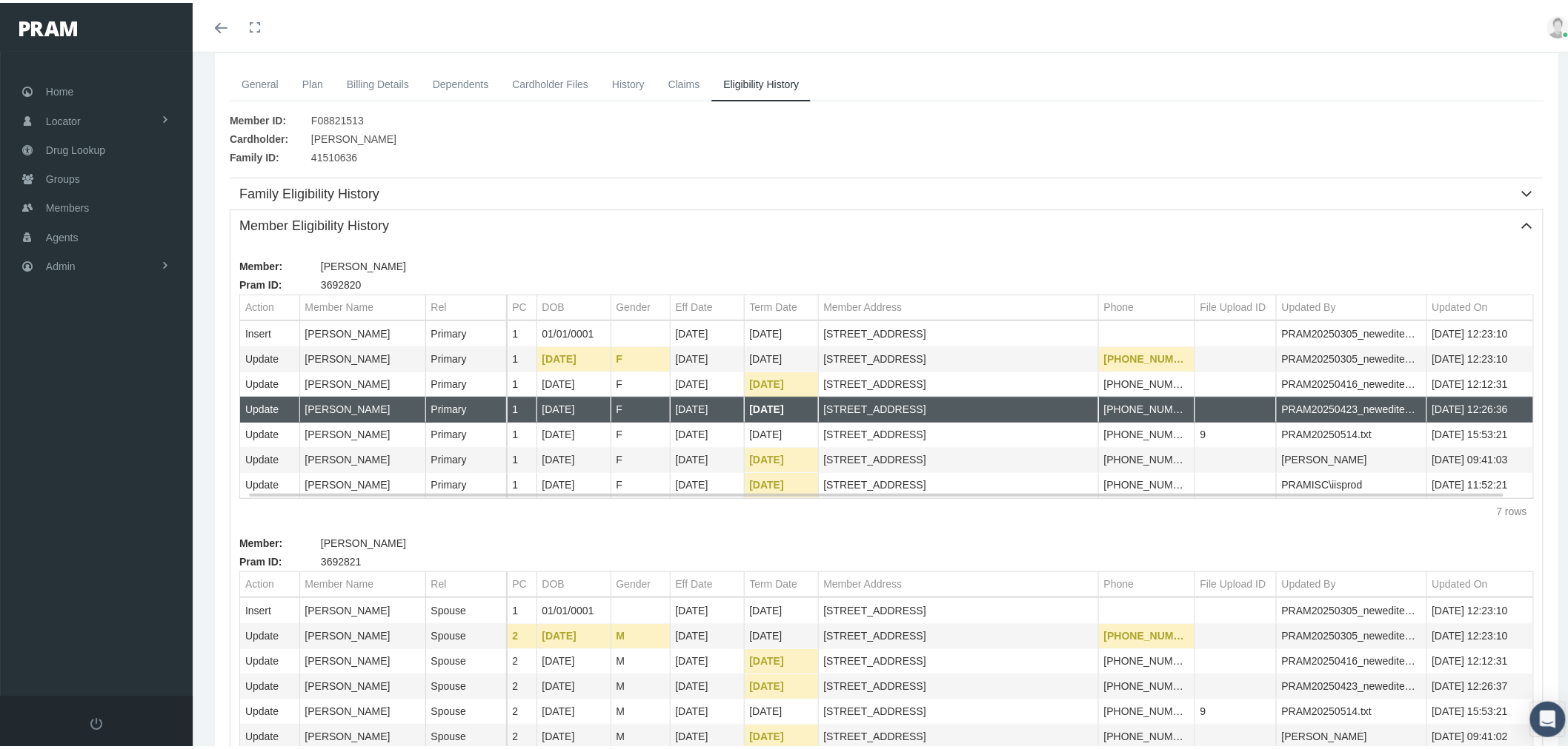
scroll to position [0, 25]
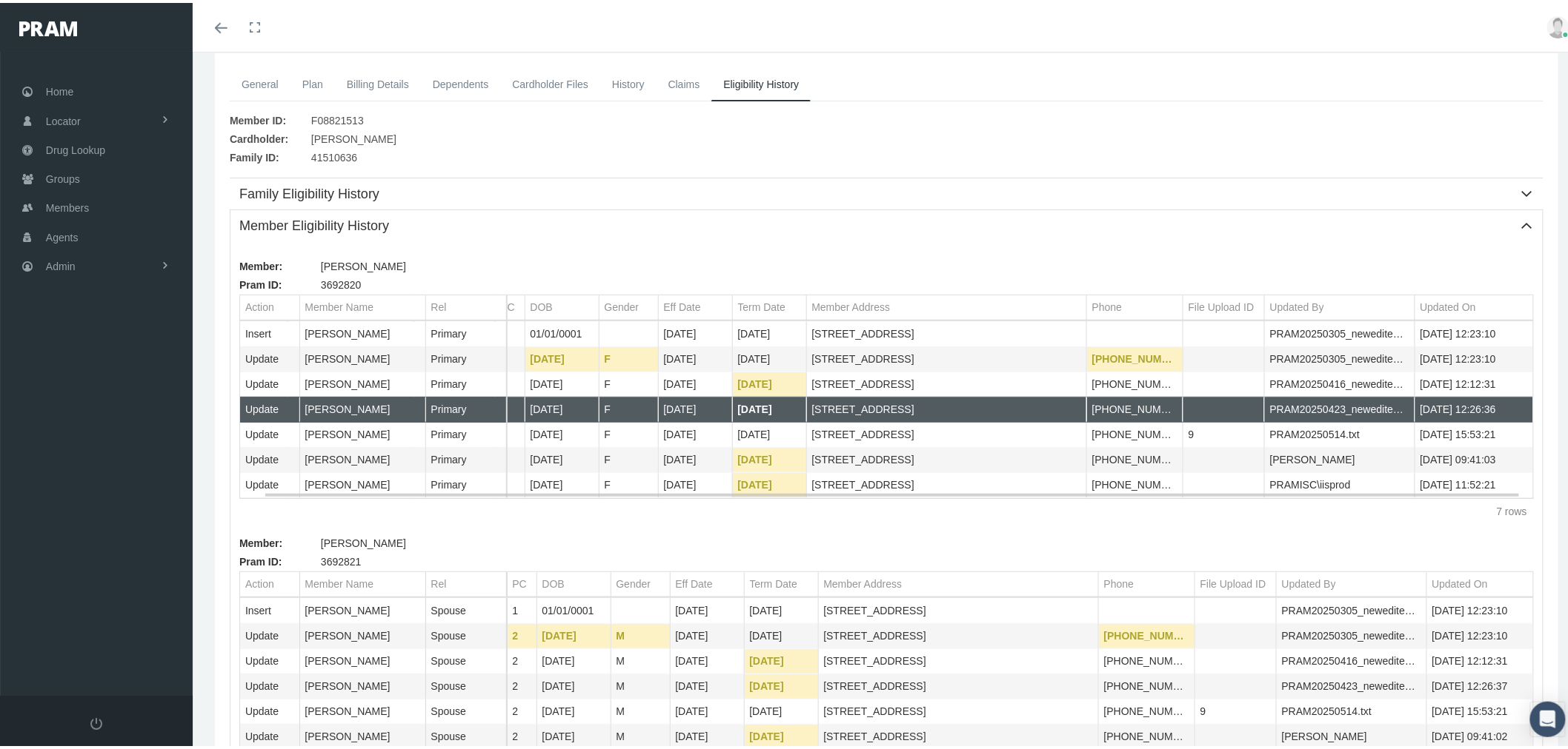
drag, startPoint x: 1017, startPoint y: 400, endPoint x: 969, endPoint y: 404, distance: 48.2
click at [969, 404] on body "Toggle Fullscreen Toggle navigation Toggle menubar Toggle fullscreen Profile Lo…" at bounding box center [790, 291] width 1580 height 749
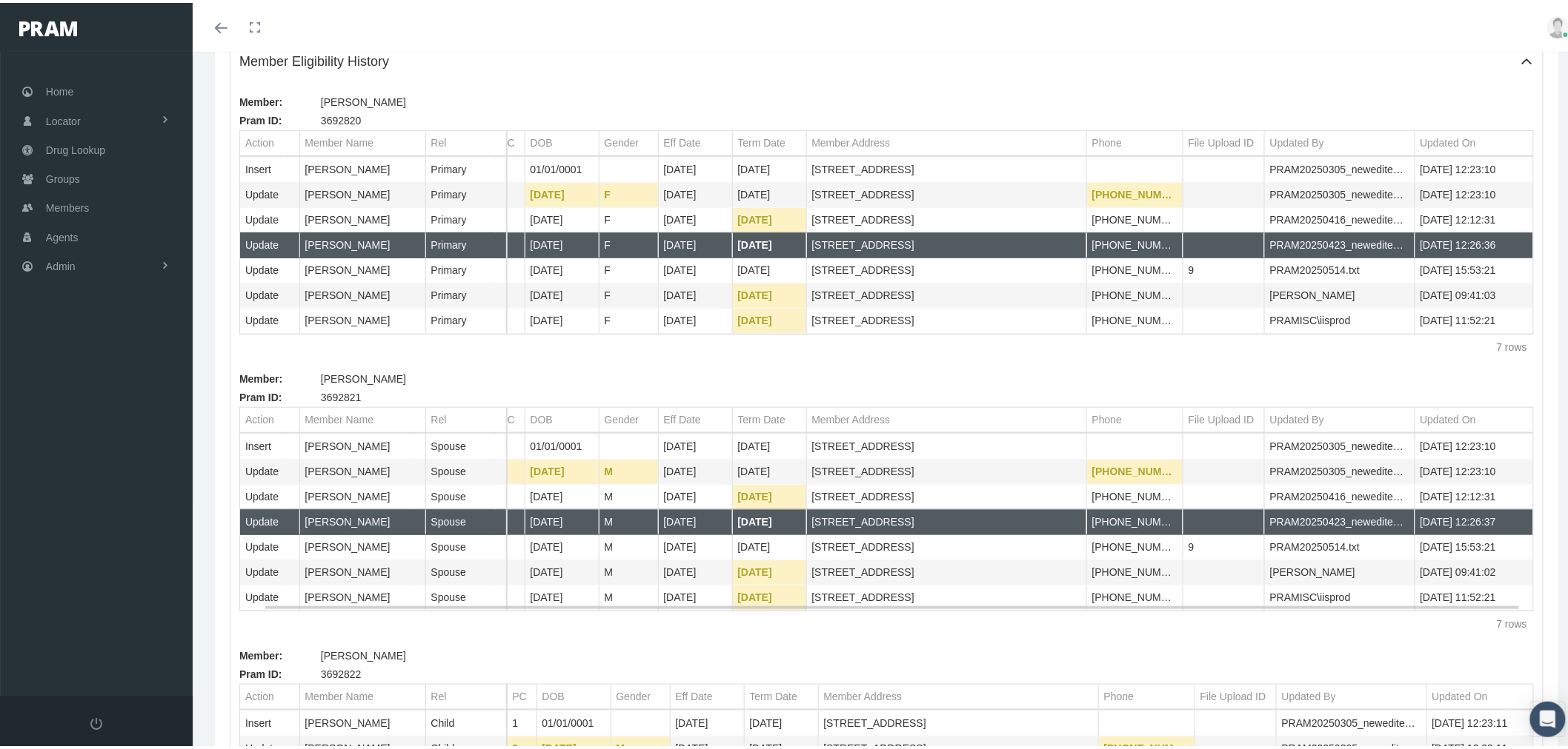
drag, startPoint x: 983, startPoint y: 523, endPoint x: 901, endPoint y: 524, distance: 82.0
click at [901, 503] on body "Toggle Fullscreen Toggle navigation Toggle menubar Toggle fullscreen Profile Lo…" at bounding box center [790, 127] width 1580 height 749
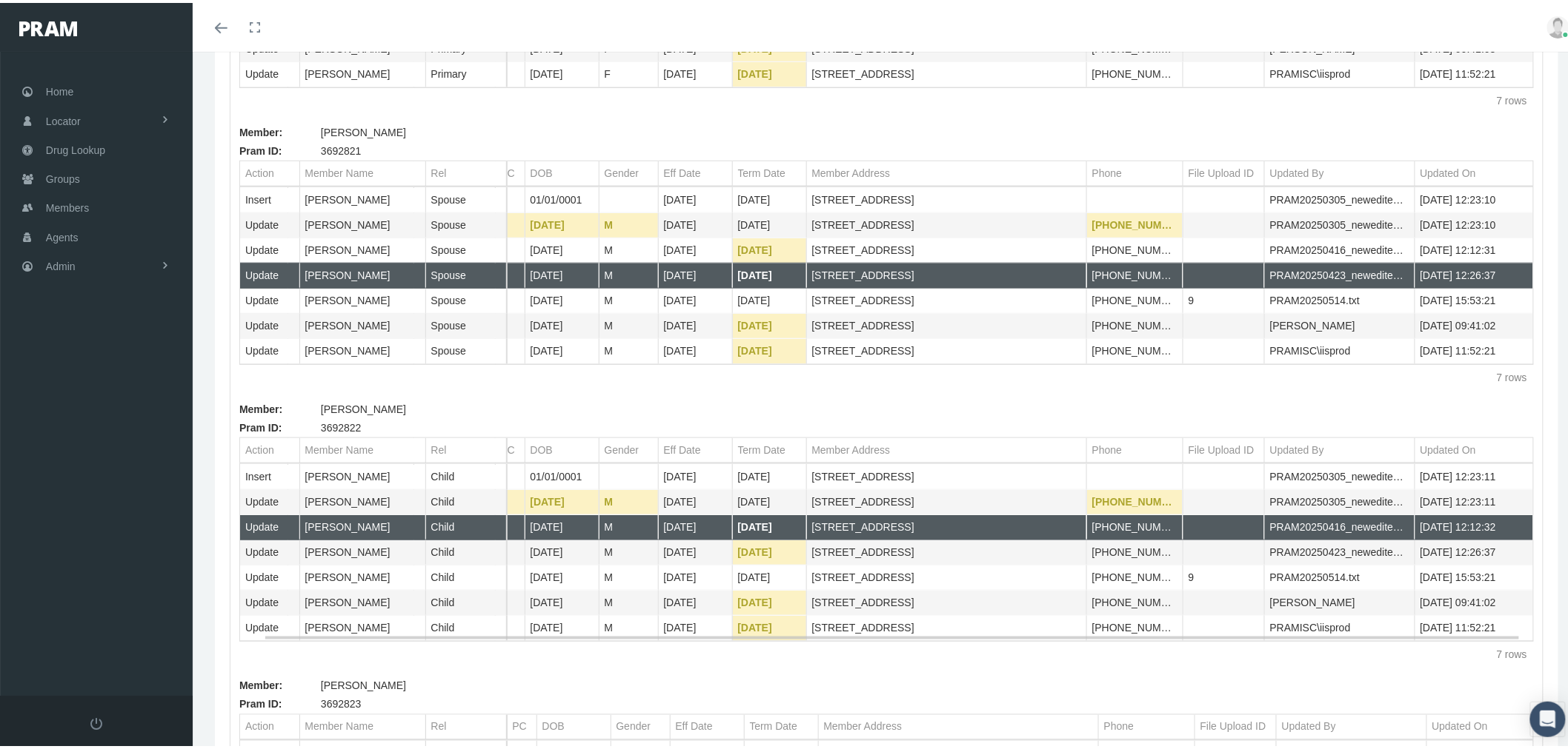
drag, startPoint x: 943, startPoint y: 534, endPoint x: 858, endPoint y: 534, distance: 85.0
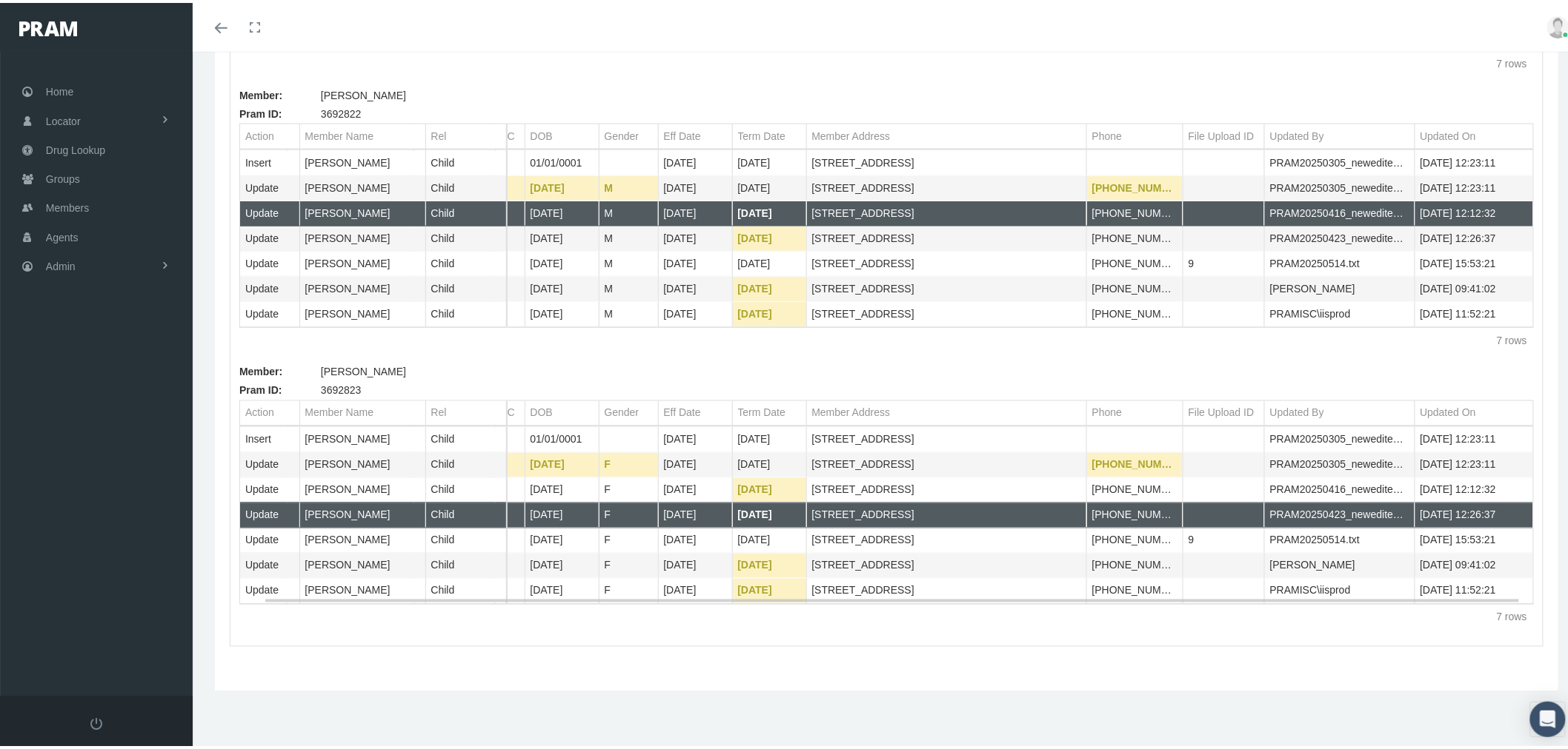
drag, startPoint x: 915, startPoint y: 513, endPoint x: 841, endPoint y: 515, distance: 74.0
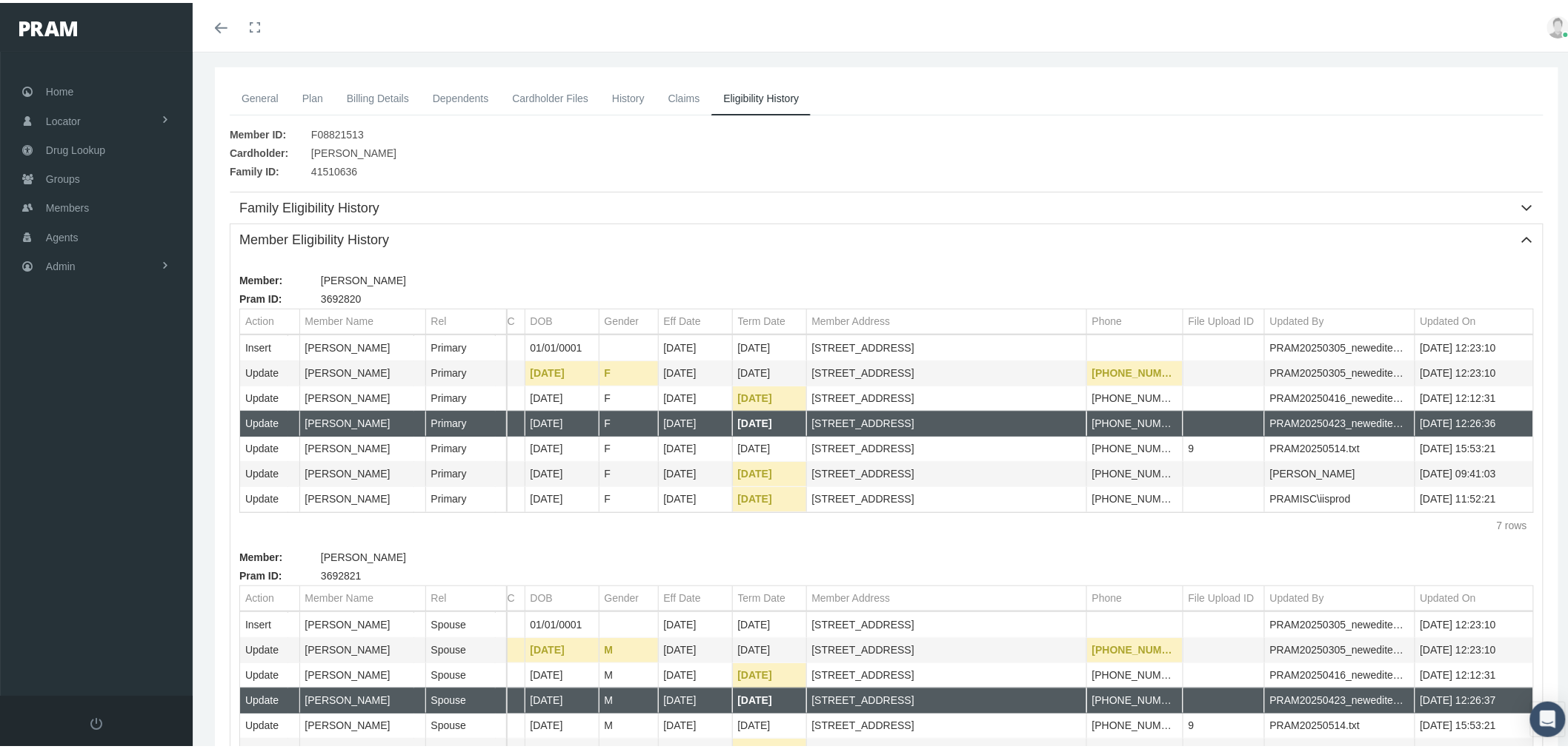
scroll to position [0, 0]
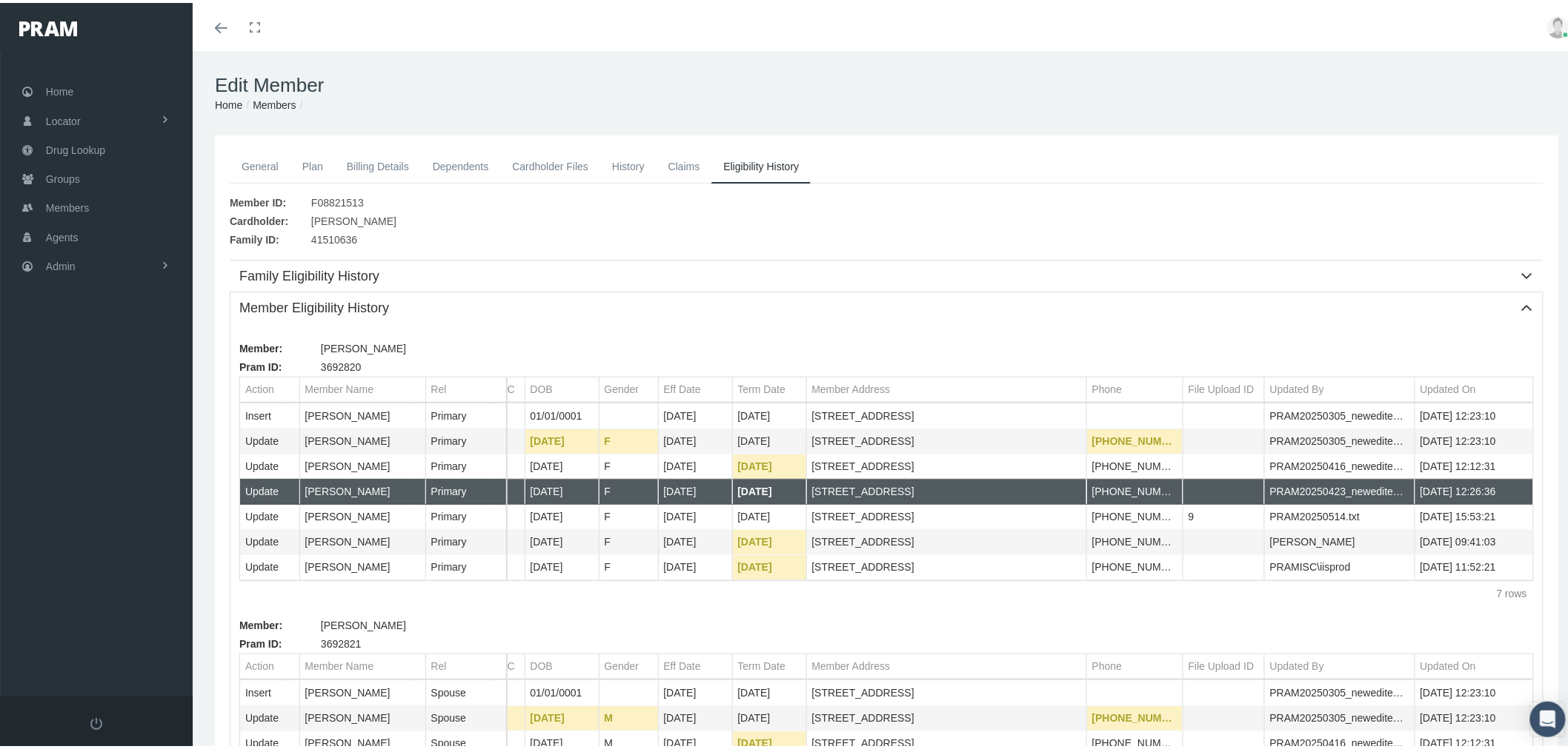
click at [257, 153] on link "General" at bounding box center [260, 163] width 61 height 32
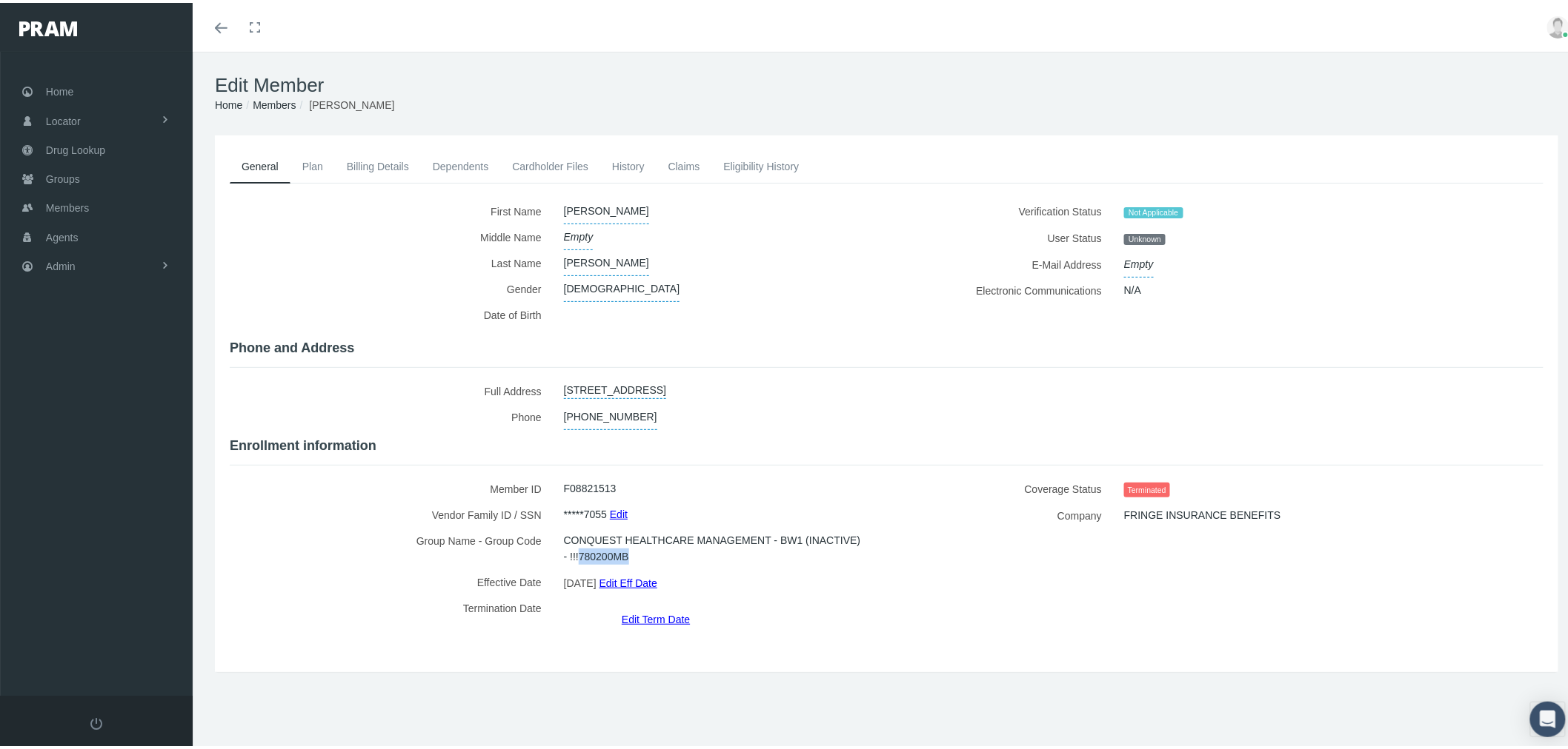
drag, startPoint x: 571, startPoint y: 550, endPoint x: 622, endPoint y: 554, distance: 51.2
click at [622, 554] on span "CONQUEST HEALTHCARE MANAGEMENT - BW1 (INACTIVE) - !!!780200MB" at bounding box center [714, 546] width 301 height 42
copy span "780200MB"
click at [735, 157] on link "Eligibility History" at bounding box center [761, 163] width 100 height 32
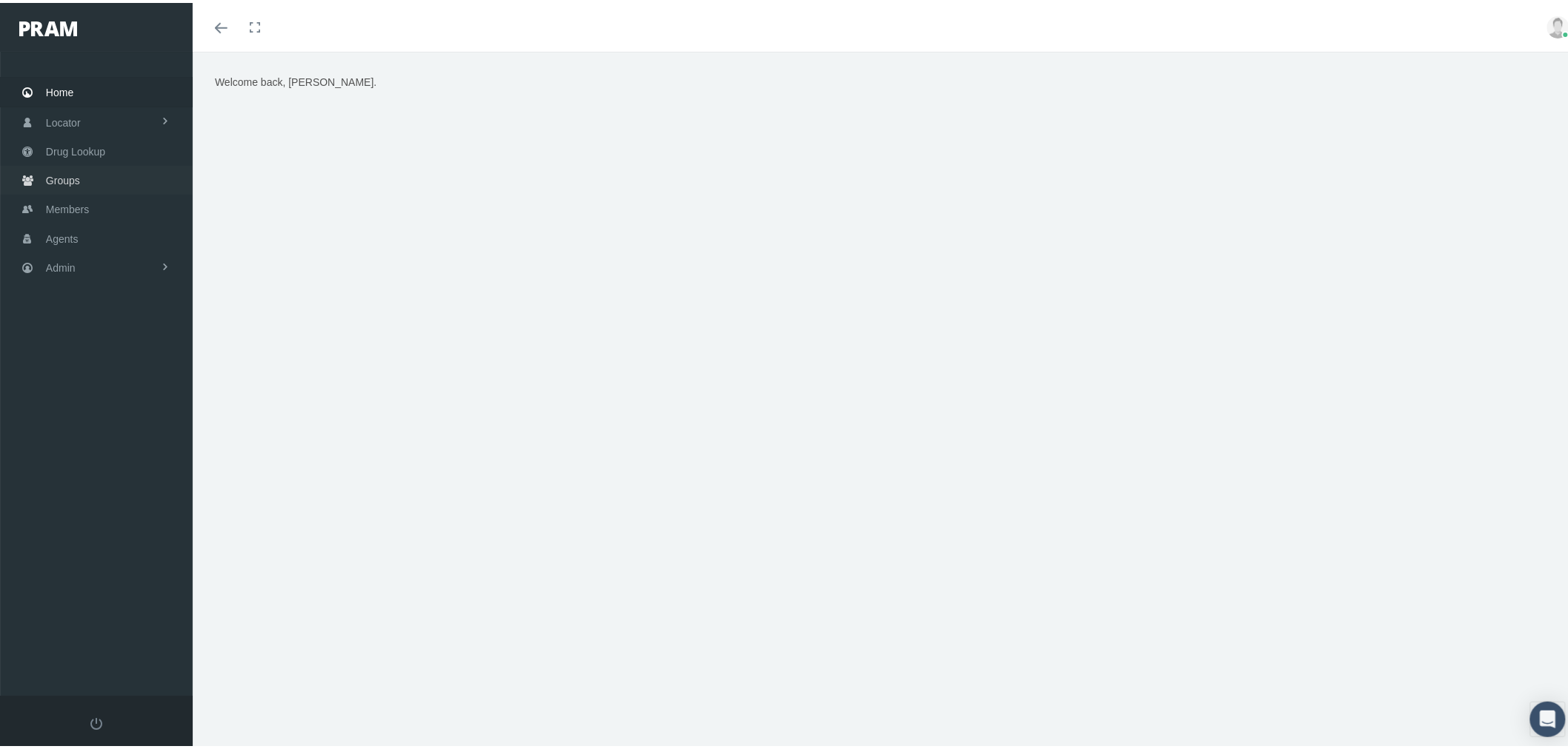
drag, startPoint x: 76, startPoint y: 179, endPoint x: 113, endPoint y: 190, distance: 38.6
click at [76, 179] on span "Groups" at bounding box center [63, 178] width 34 height 28
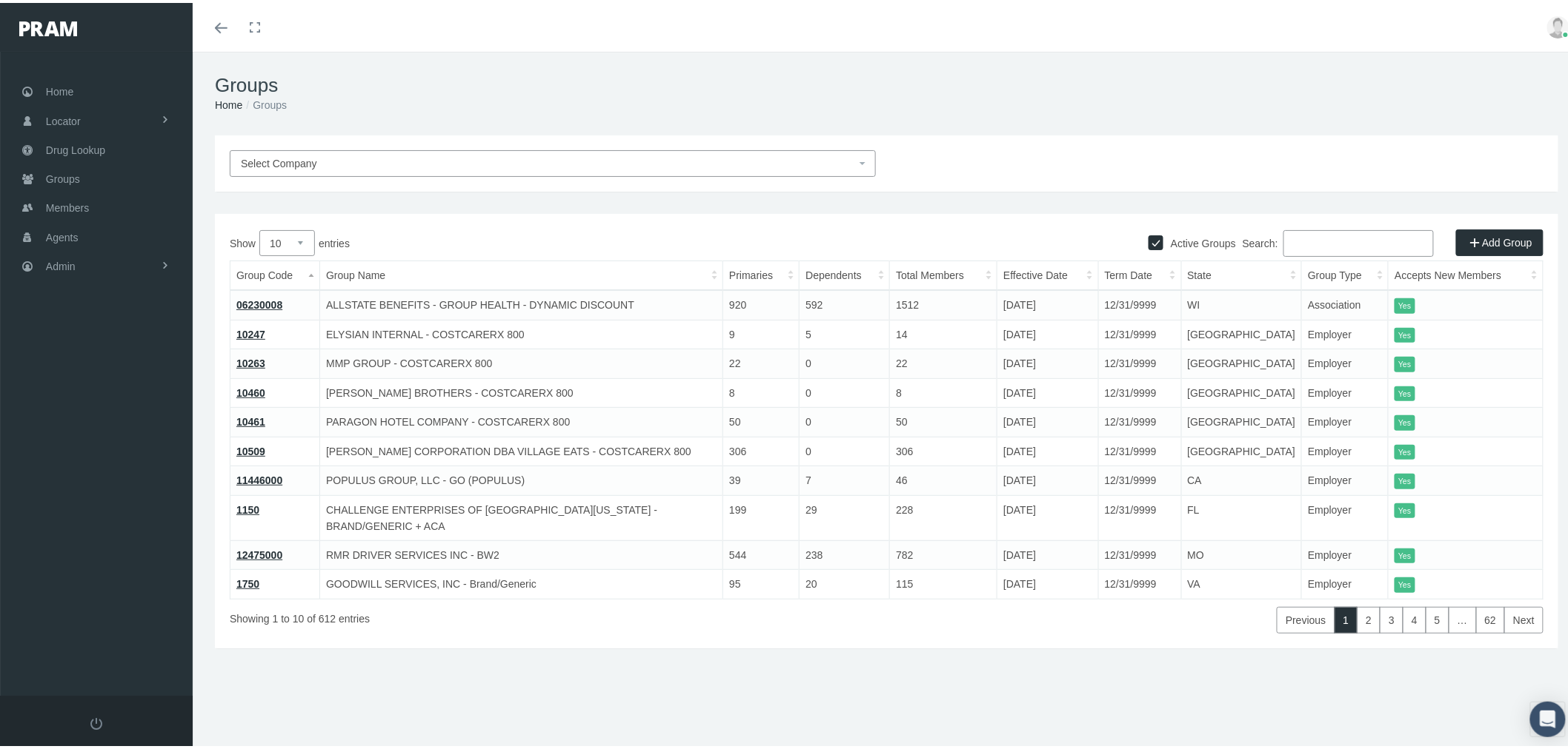
click at [1313, 252] on input "Search:" at bounding box center [1358, 240] width 150 height 27
paste input "780200MB"
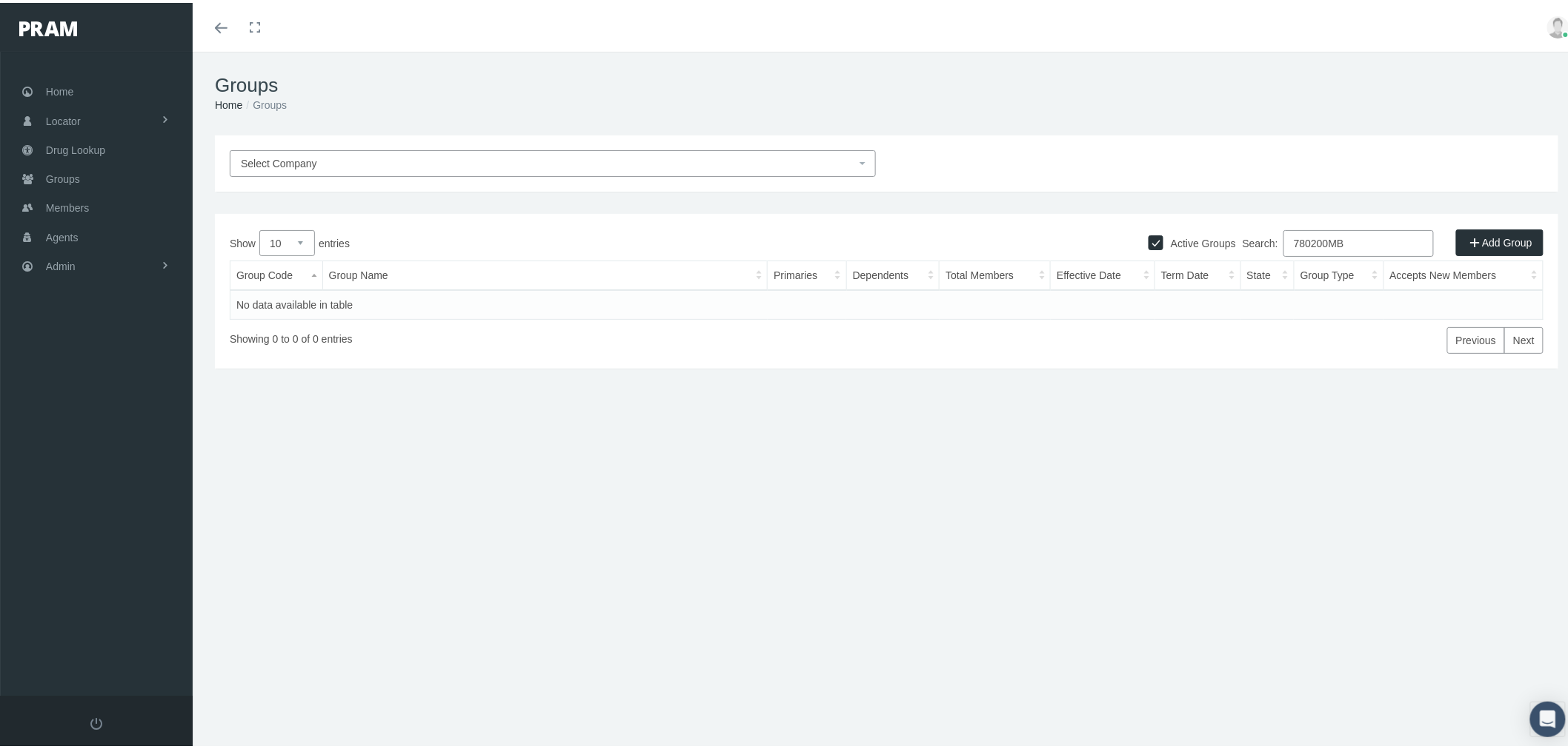
type input "780200MB"
click at [1188, 237] on label "Active Groups" at bounding box center [1200, 240] width 72 height 16
click at [1163, 237] on input "Active Groups" at bounding box center [1156, 238] width 15 height 15
checkbox input "false"
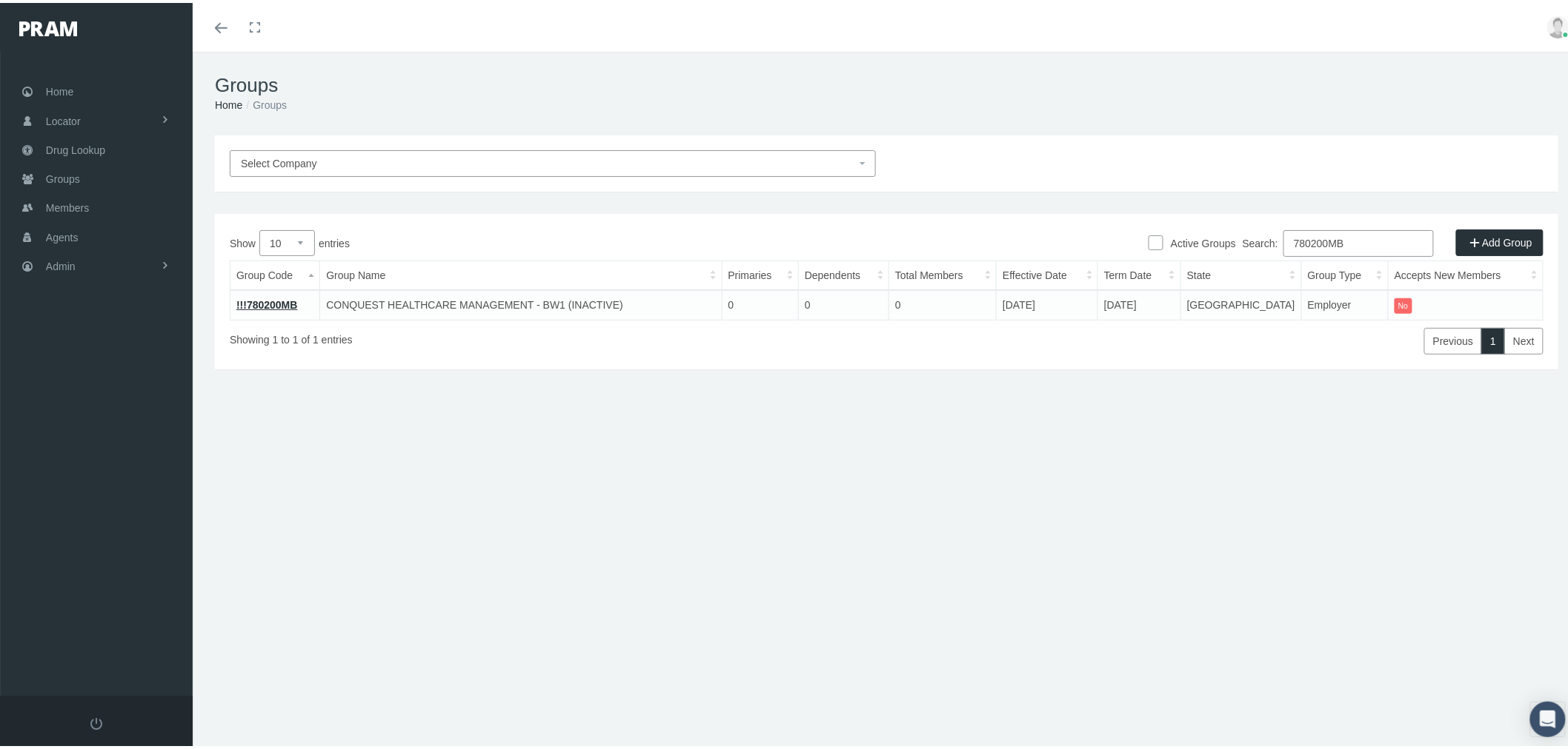
click at [278, 298] on link "!!!780200MB" at bounding box center [267, 302] width 61 height 11
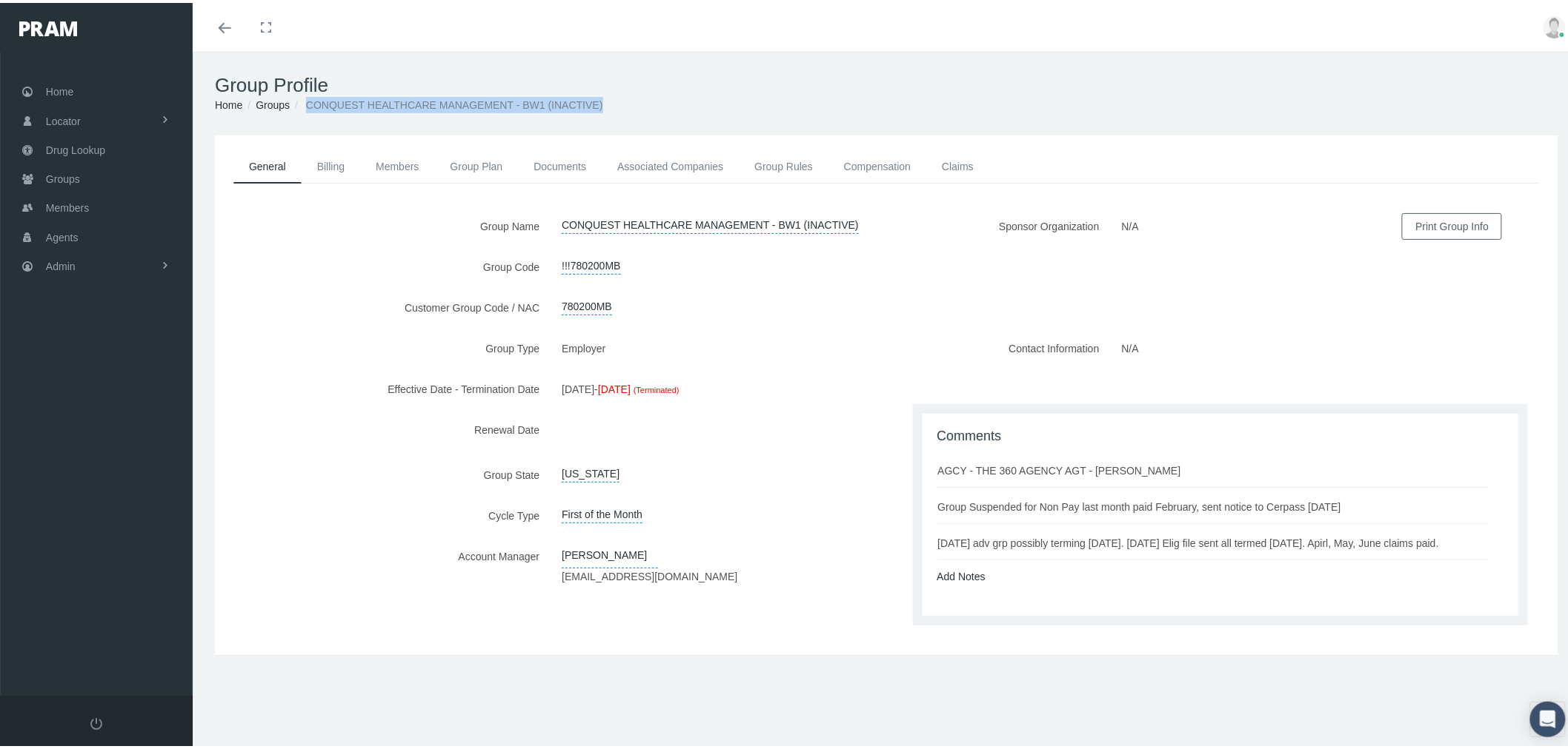
drag, startPoint x: 310, startPoint y: 100, endPoint x: 609, endPoint y: 106, distance: 299.1
click at [609, 106] on ol "Home Groups CONQUEST HEALTHCARE MANAGEMENT - BW1 (INACTIVE)" at bounding box center [886, 102] width 1343 height 16
copy span "CONQUEST HEALTHCARE MANAGEMENT - BW1 (INACTIVE)"
drag, startPoint x: 625, startPoint y: 304, endPoint x: 549, endPoint y: 302, distance: 76.0
click at [551, 301] on div "780200MB" at bounding box center [718, 304] width 335 height 26
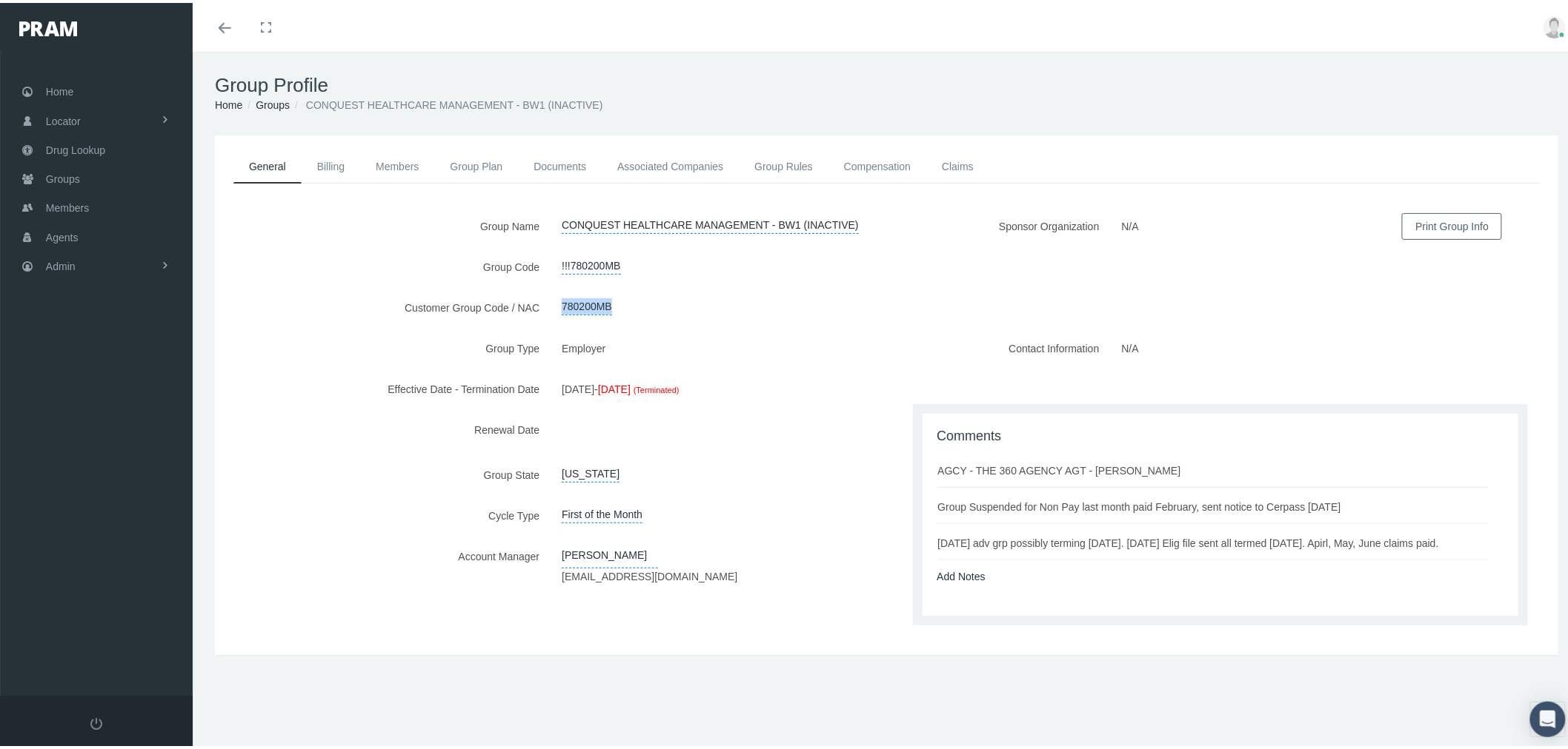
copy link "780200MB"
drag, startPoint x: 82, startPoint y: 203, endPoint x: 120, endPoint y: 219, distance: 41.2
click at [82, 203] on span "Members" at bounding box center [66, 205] width 43 height 28
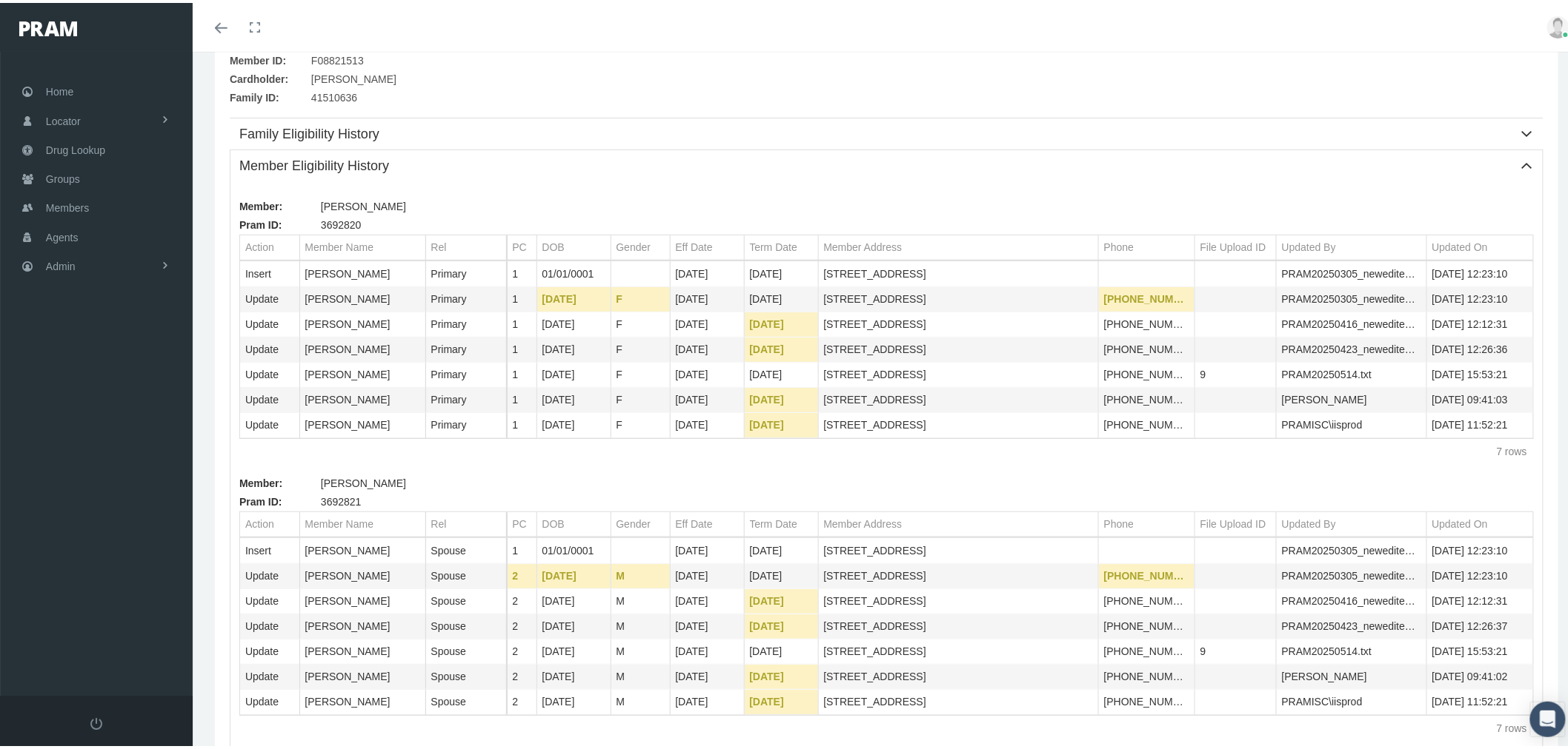
scroll to position [164, 0]
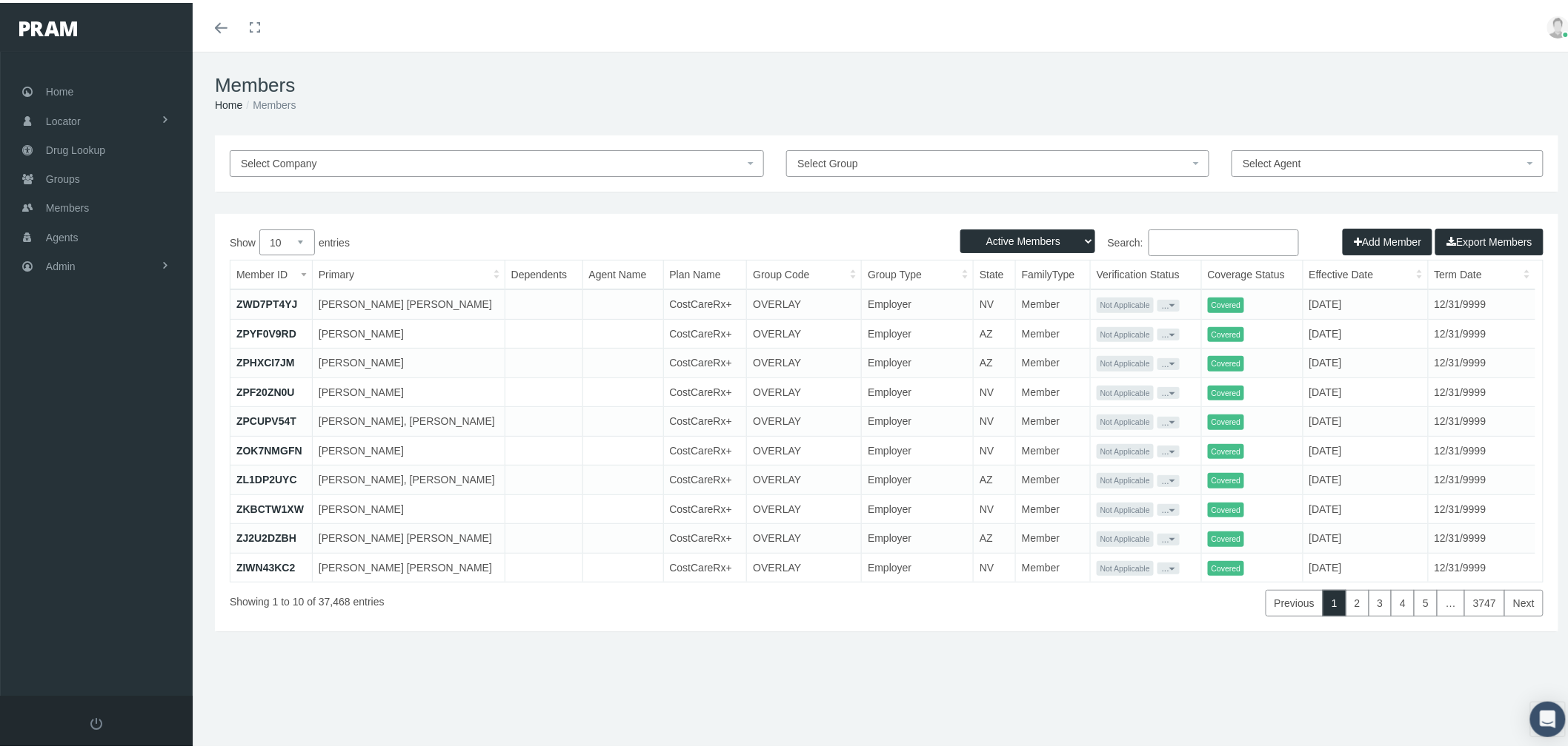
click at [1220, 238] on input "Search:" at bounding box center [1223, 240] width 150 height 27
paste input "[PERSON_NAME]"
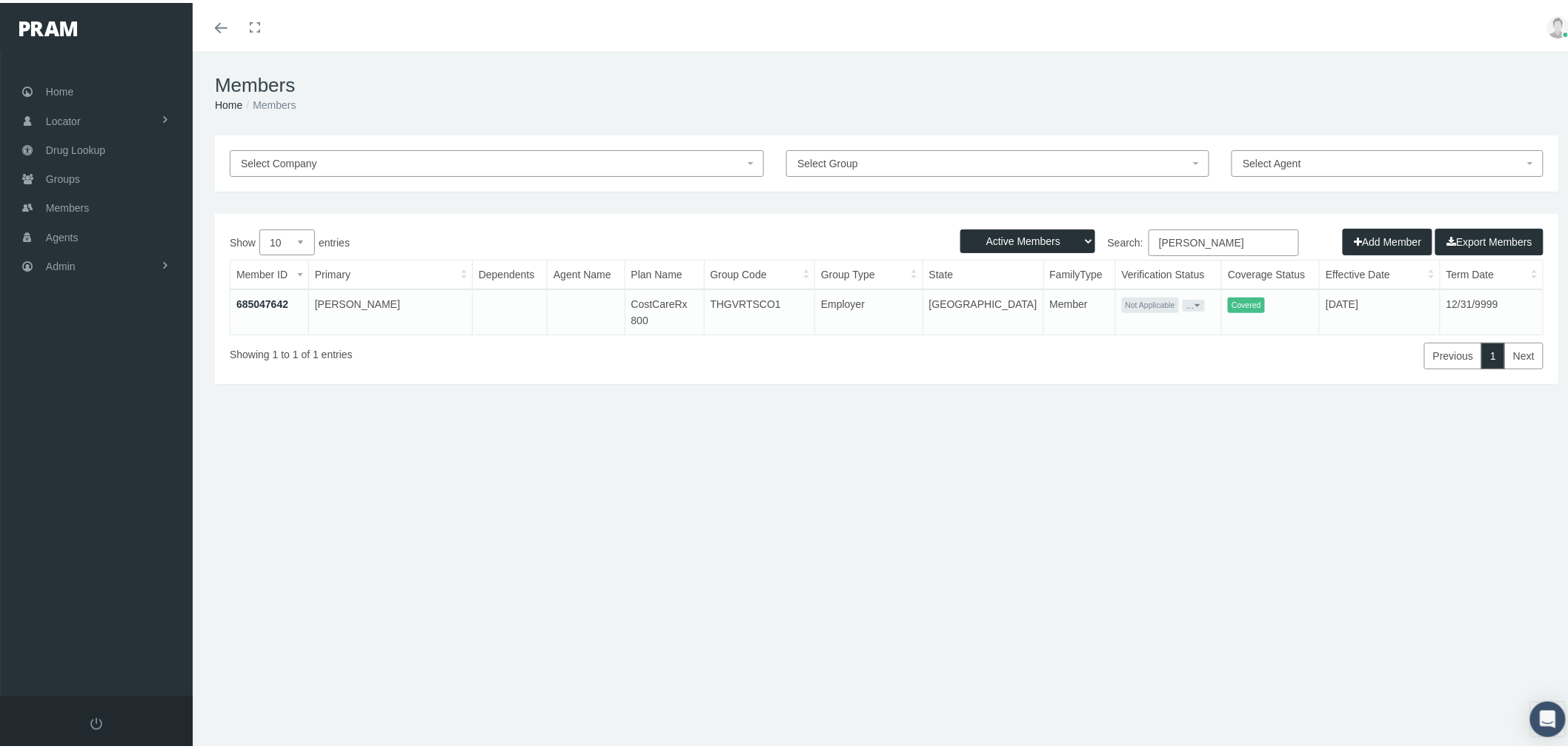
type input "[PERSON_NAME]"
click at [255, 298] on link "685047642" at bounding box center [262, 301] width 52 height 11
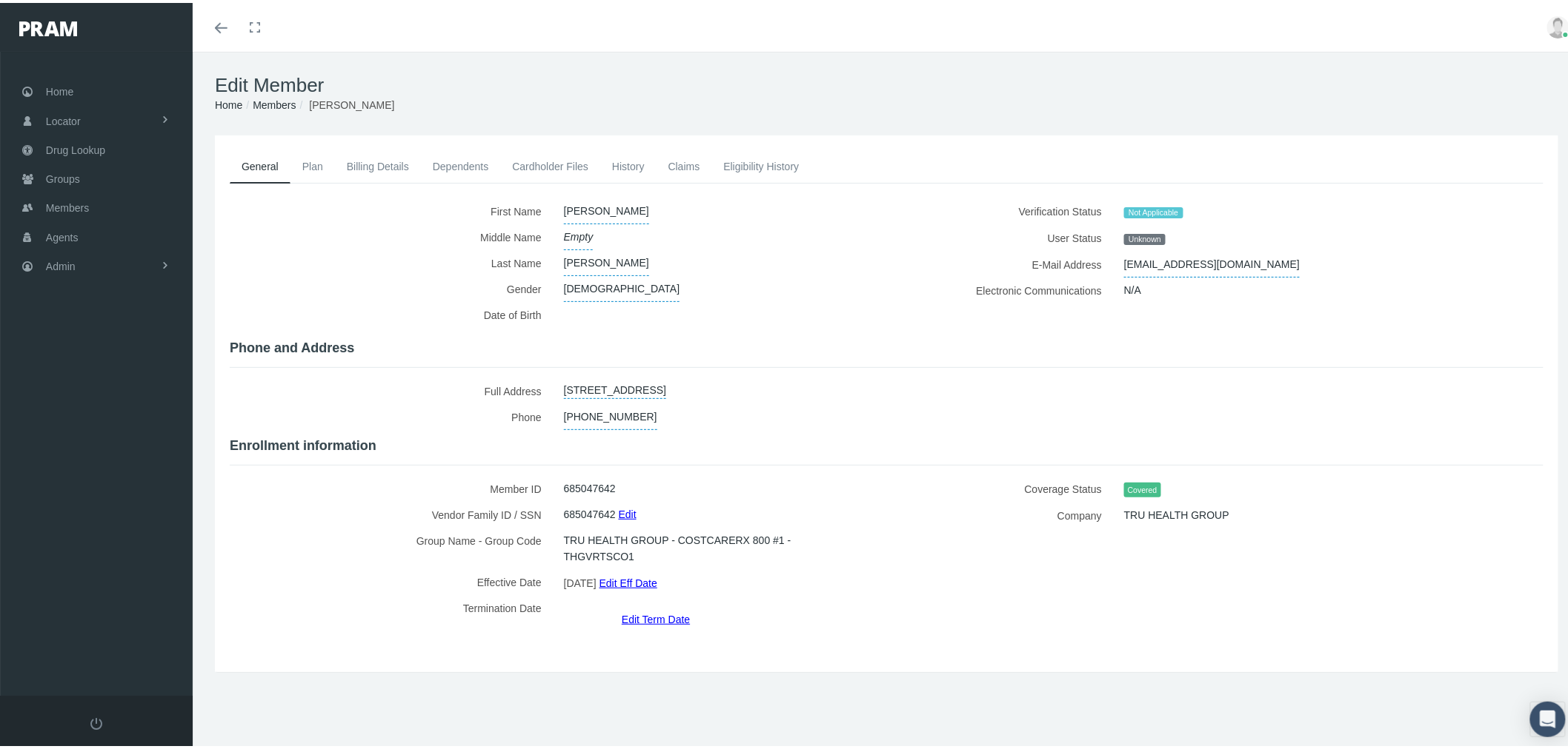
click at [804, 531] on span "TRU HEALTH GROUP - COSTCARERX 800 #1 - THGVRTSCO1" at bounding box center [714, 546] width 301 height 42
copy span "THGVRTSCO1"
drag, startPoint x: 625, startPoint y: 481, endPoint x: 559, endPoint y: 482, distance: 66.0
click at [559, 482] on div "685047642" at bounding box center [714, 485] width 323 height 26
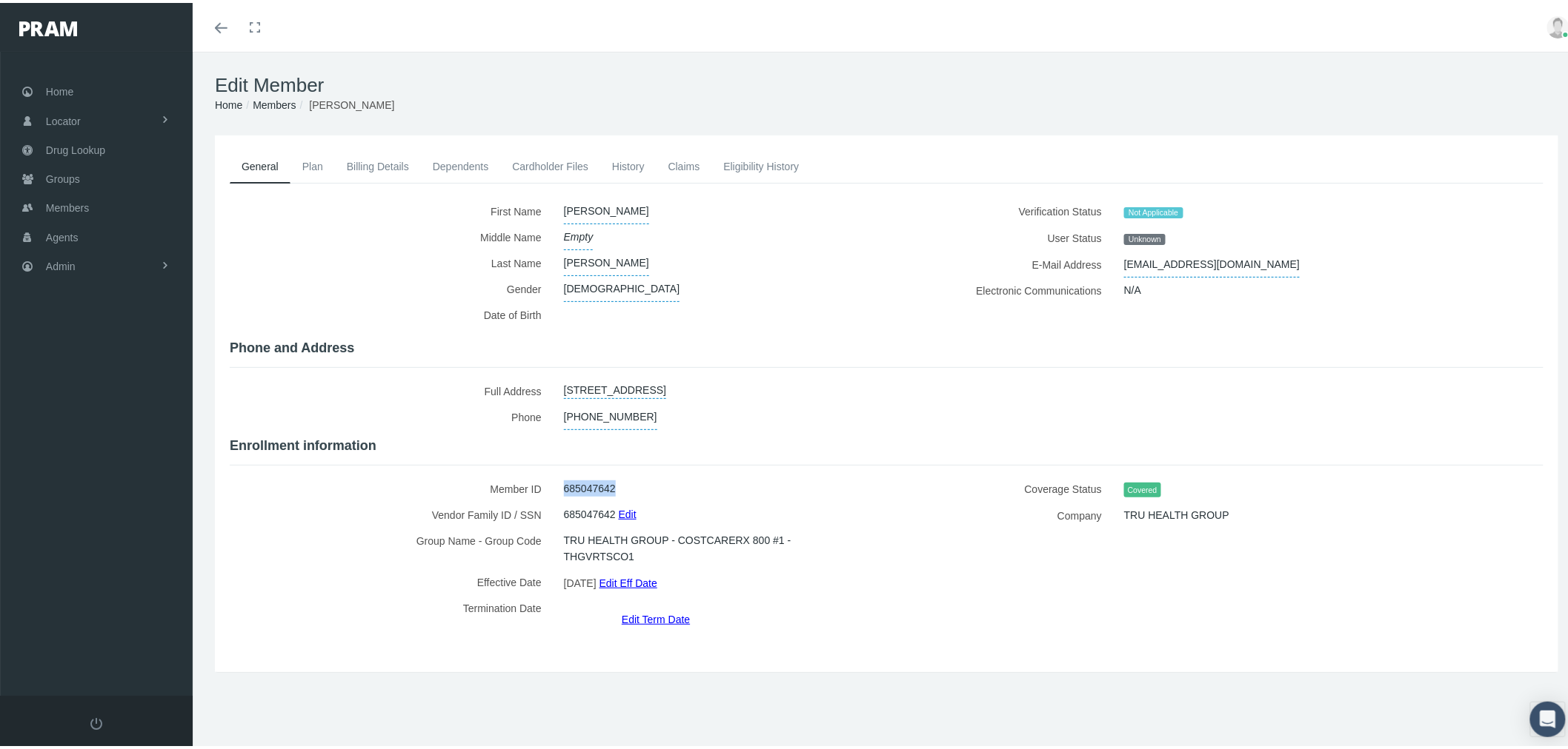
copy span "685047642"
drag, startPoint x: 563, startPoint y: 531, endPoint x: 852, endPoint y: 527, distance: 289.0
click at [852, 527] on div "TRU HEALTH GROUP - COSTCARERX 800 #1 - THGVRTSCO1" at bounding box center [714, 546] width 323 height 42
copy span "TRU HEALTH GROUP - COSTCARERX 800 #1 - THGVRTSCO1"
drag, startPoint x: 630, startPoint y: 477, endPoint x: 561, endPoint y: 482, distance: 69.2
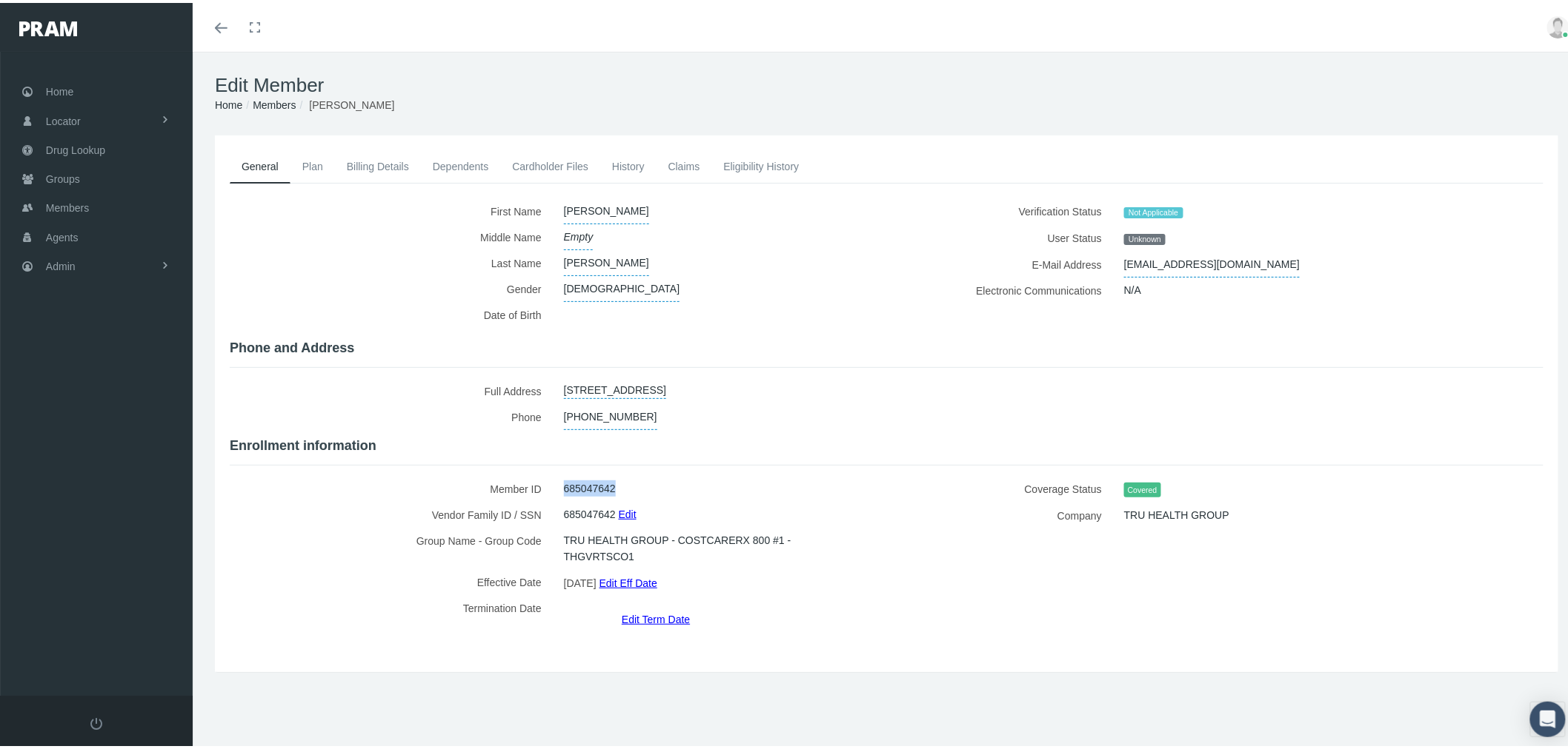
click at [561, 482] on div "685047642" at bounding box center [714, 485] width 323 height 26
copy span "685047642"
click at [72, 166] on span "Groups" at bounding box center [63, 177] width 34 height 28
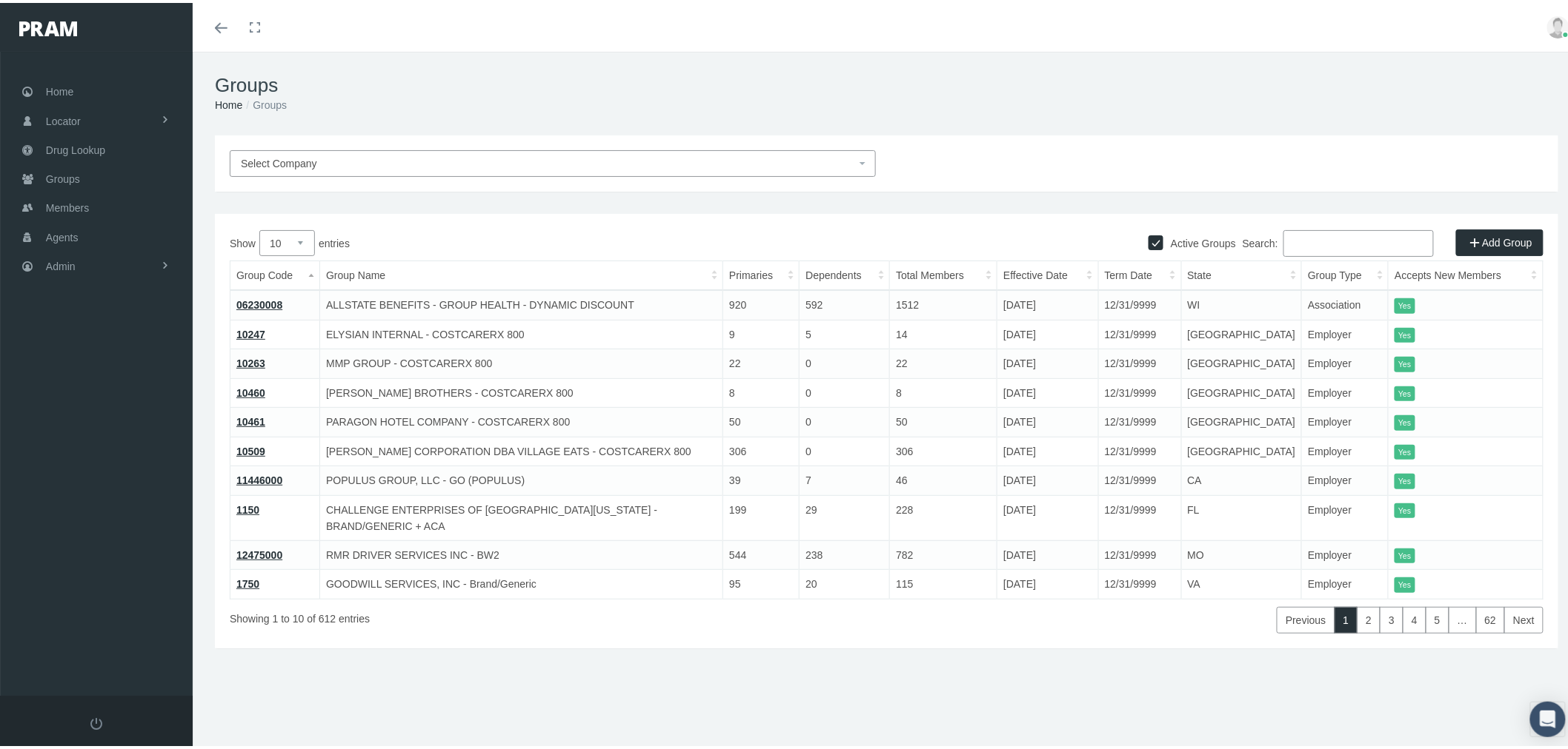
click at [1319, 246] on input "Search:" at bounding box center [1358, 240] width 150 height 27
paste input "THGVRTSCO1"
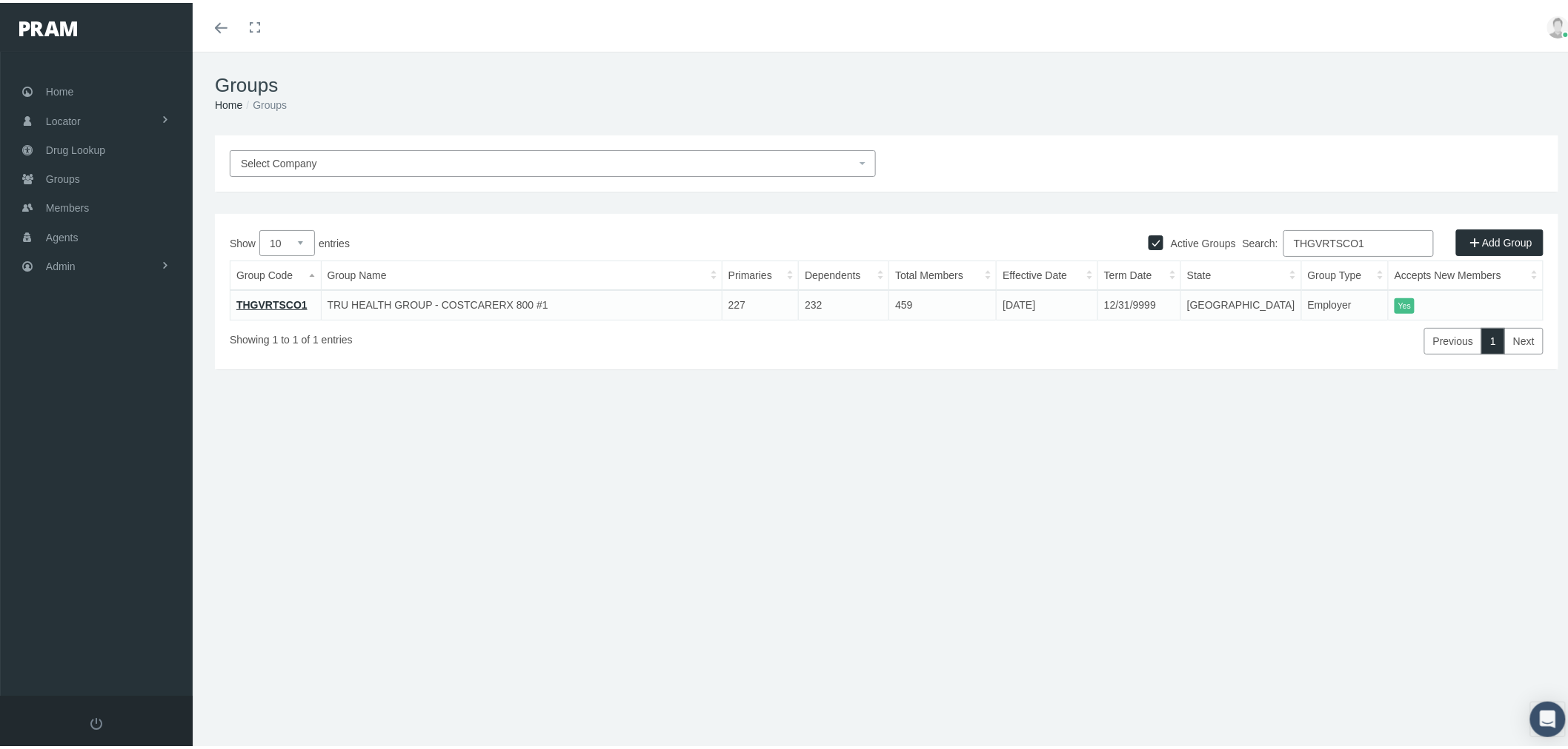
type input "THGVRTSCO1"
click at [269, 296] on link "THGVRTSCO1" at bounding box center [272, 302] width 71 height 11
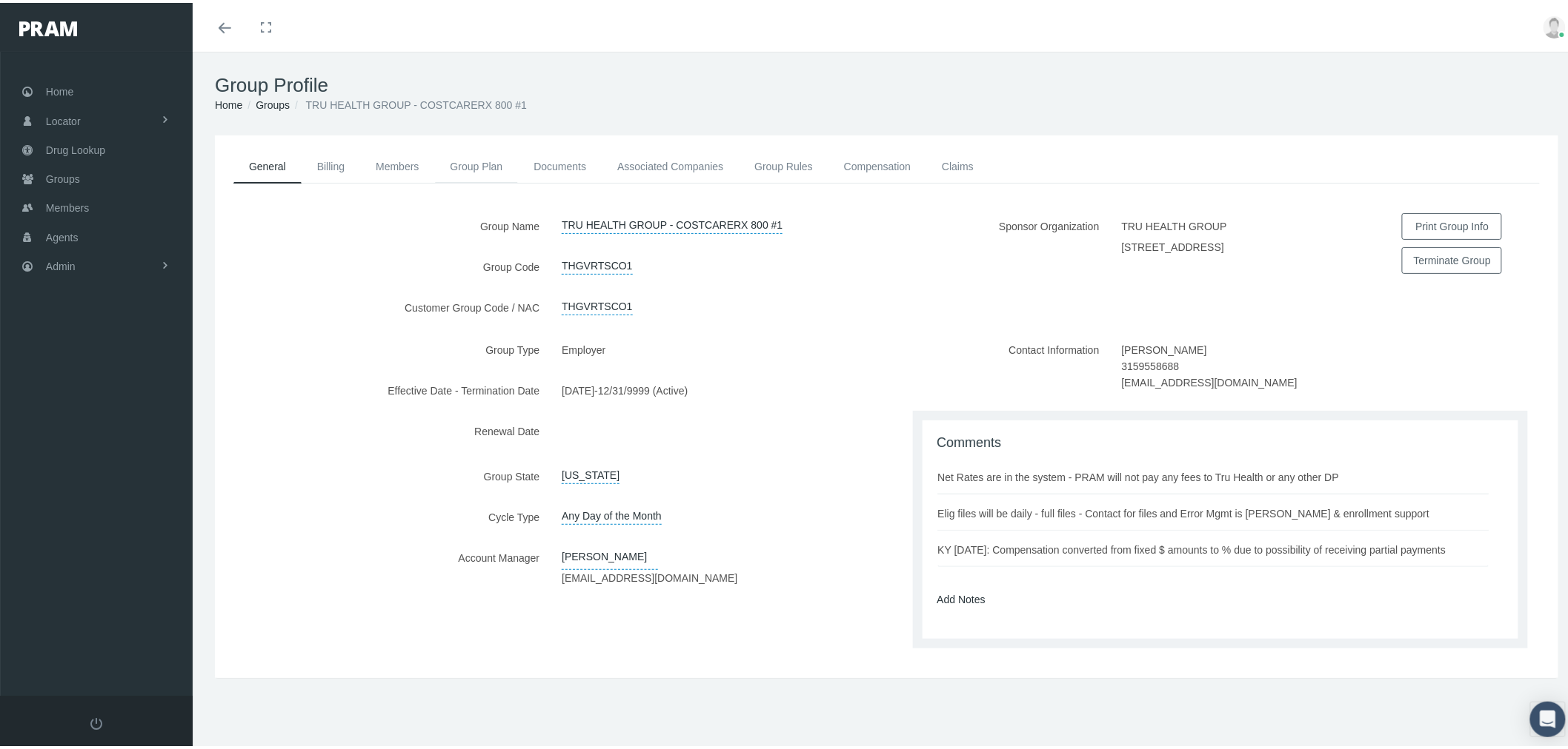
click at [474, 160] on link "Group Plan" at bounding box center [477, 163] width 84 height 32
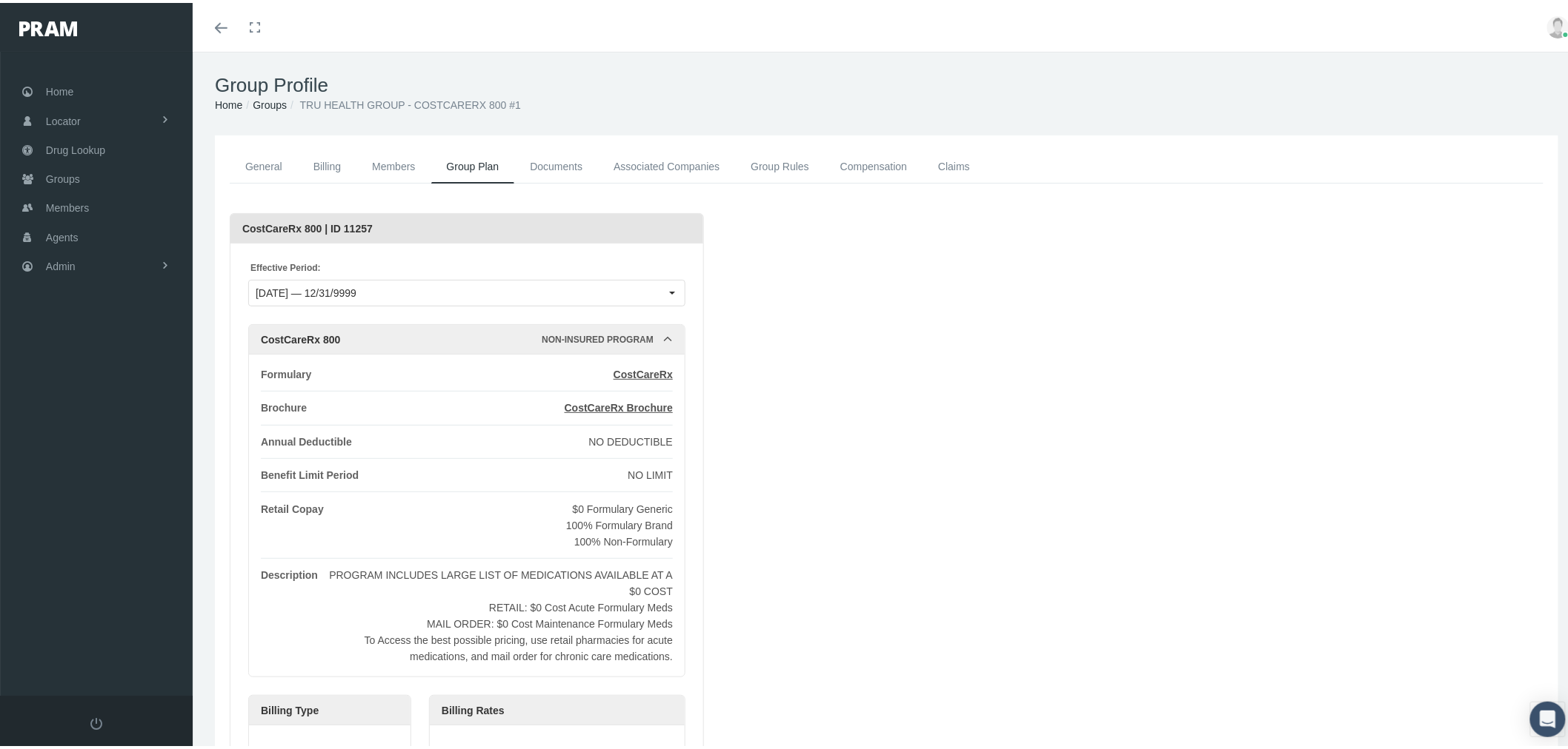
click at [331, 167] on link "Billing" at bounding box center [328, 163] width 59 height 33
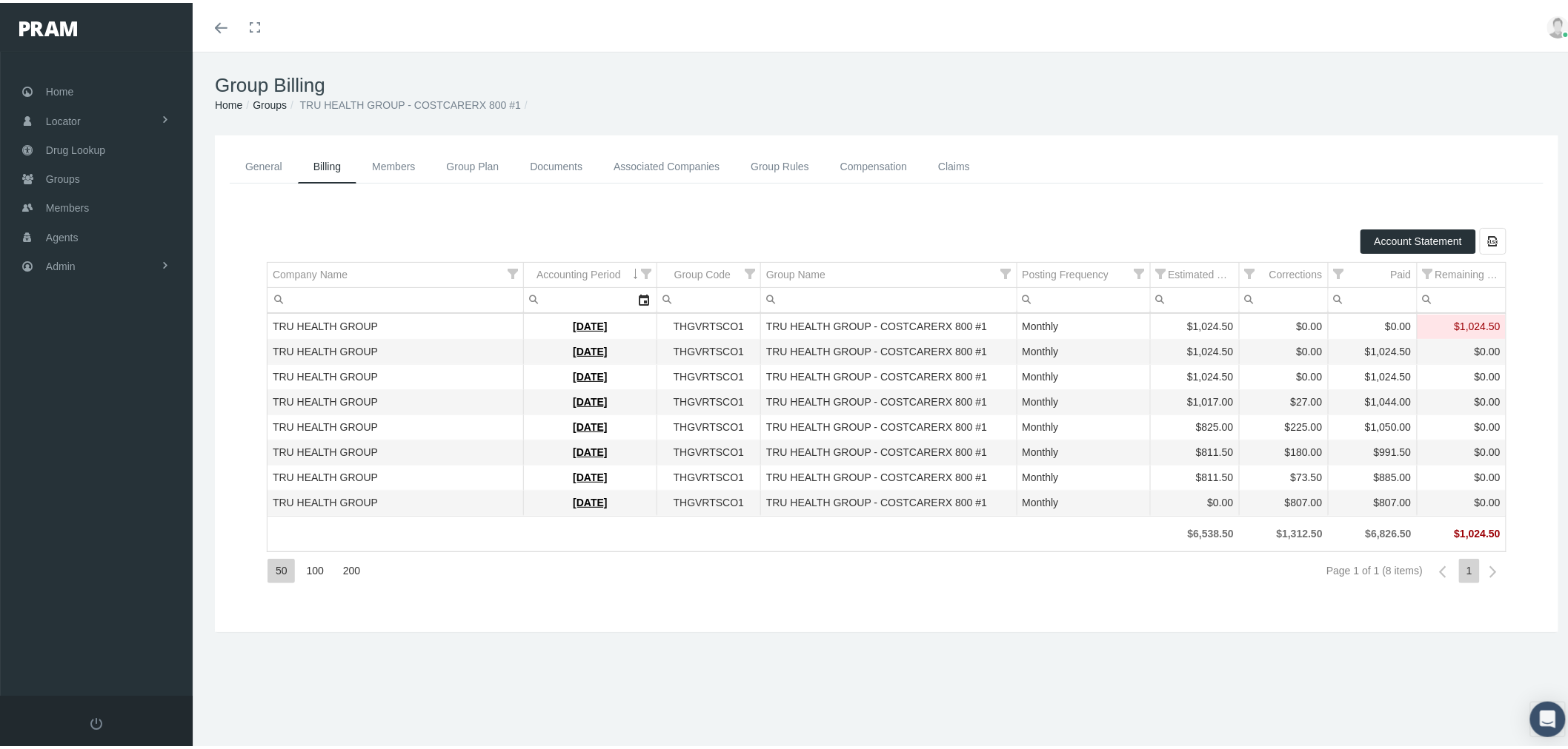
click at [473, 164] on link "Group Plan" at bounding box center [473, 163] width 84 height 33
